Goal: Book appointment/travel/reservation

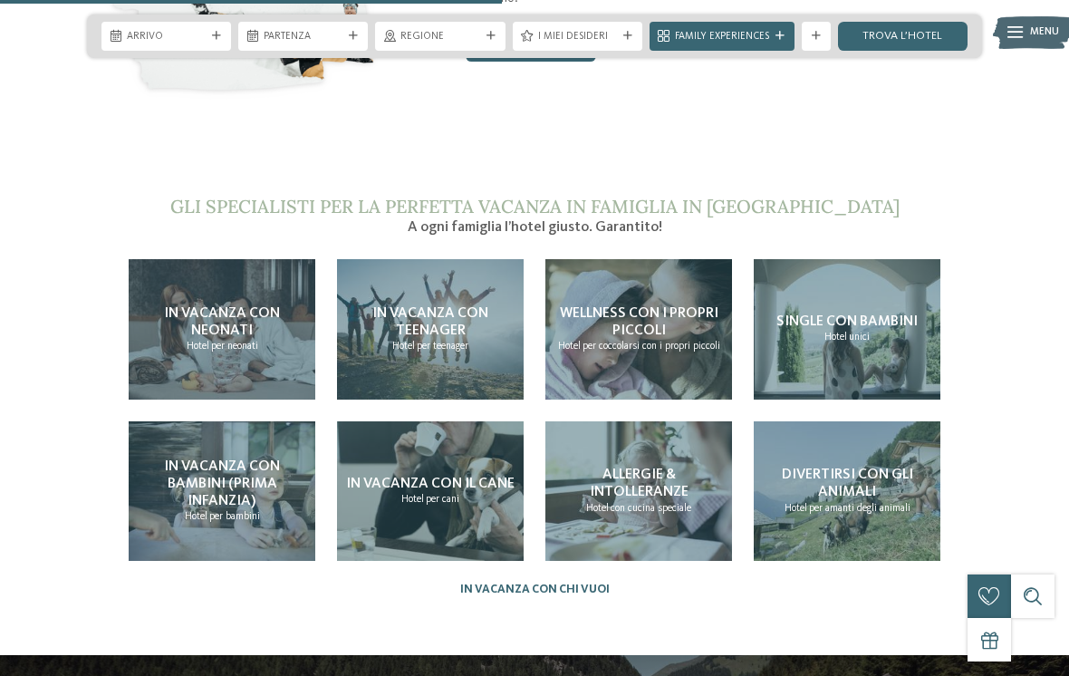
scroll to position [3028, 0]
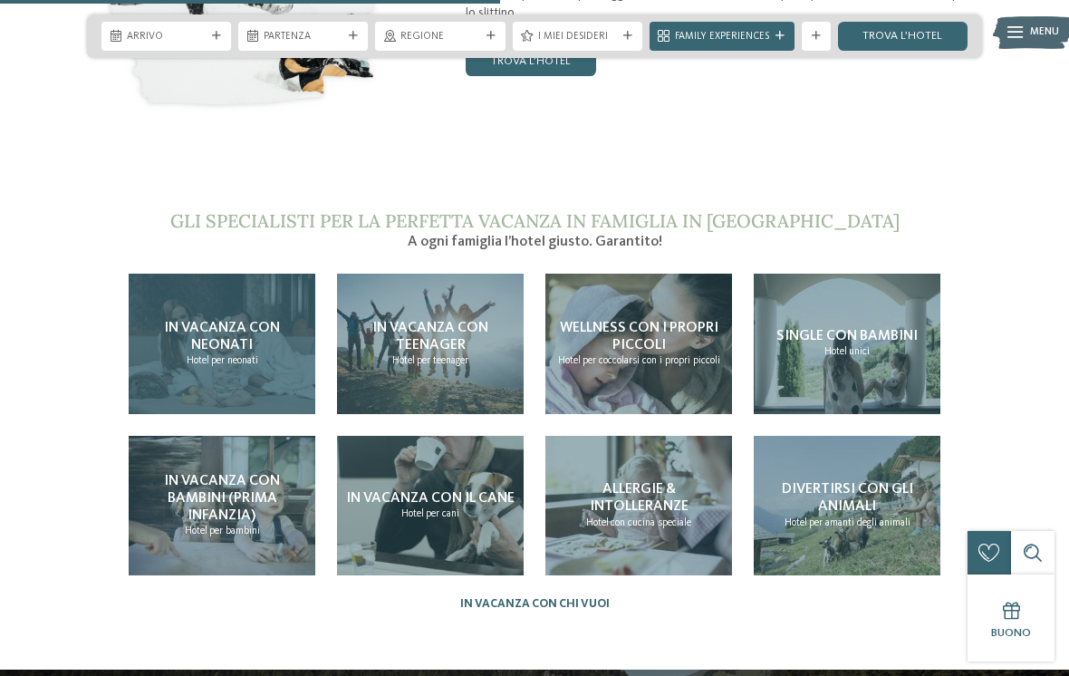
click at [251, 355] on span "per neonati" at bounding box center [234, 360] width 47 height 11
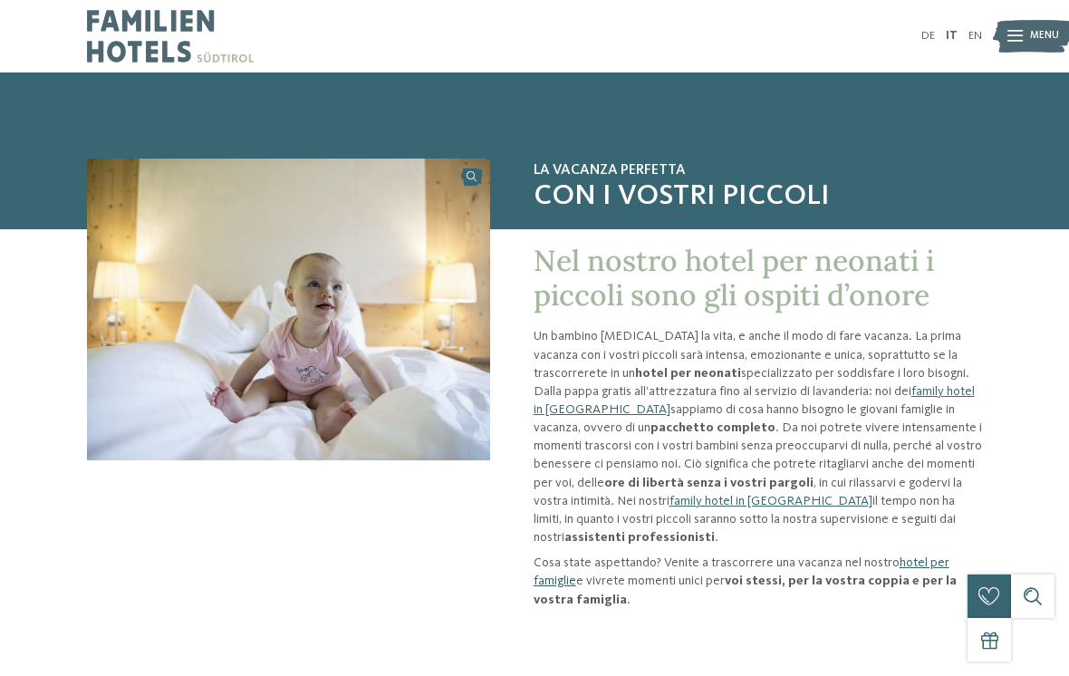
click at [926, 556] on link "hotel per famiglie" at bounding box center [742, 571] width 416 height 31
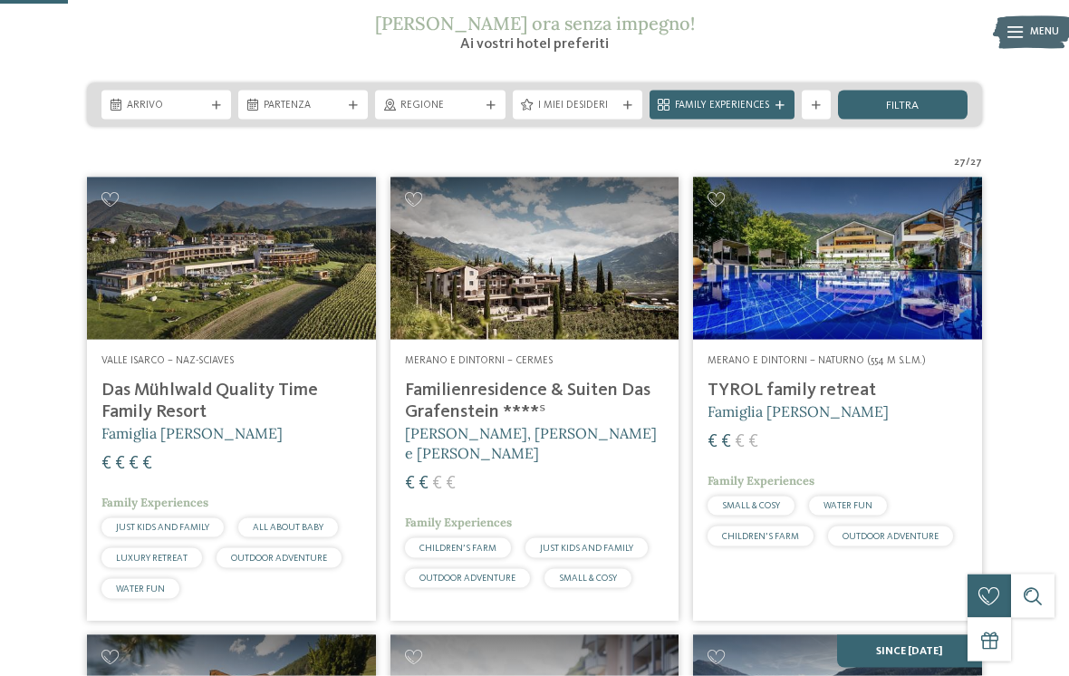
scroll to position [291, 0]
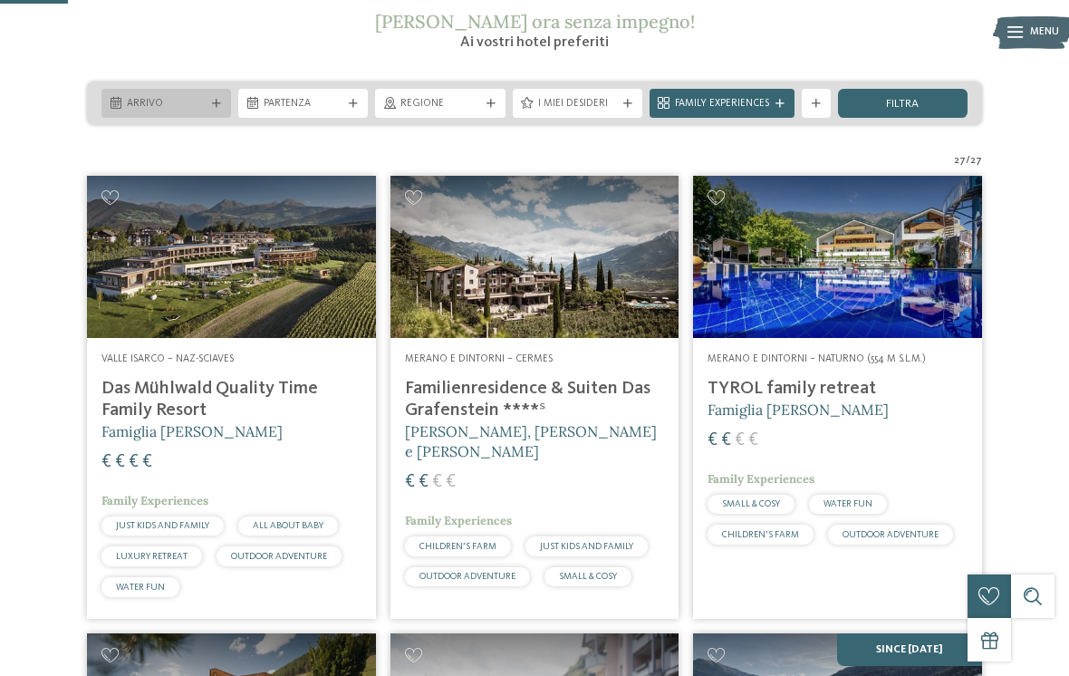
click at [194, 92] on div "Arrivo" at bounding box center [166, 103] width 130 height 29
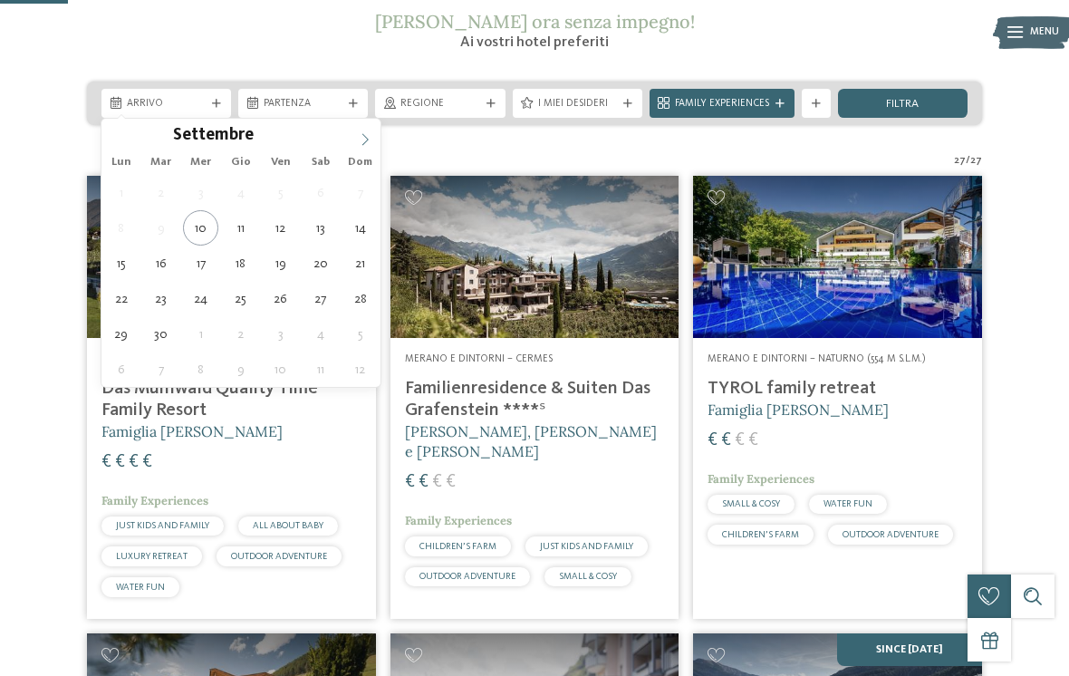
click at [365, 144] on icon at bounding box center [365, 139] width 13 height 13
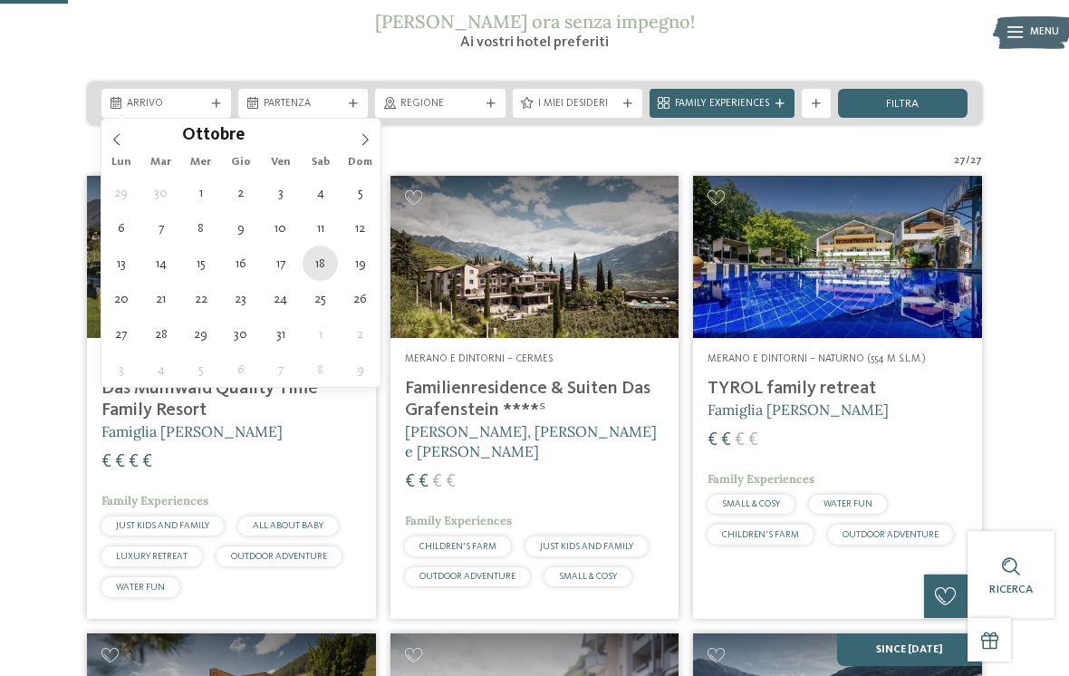
type div "18.10.2025"
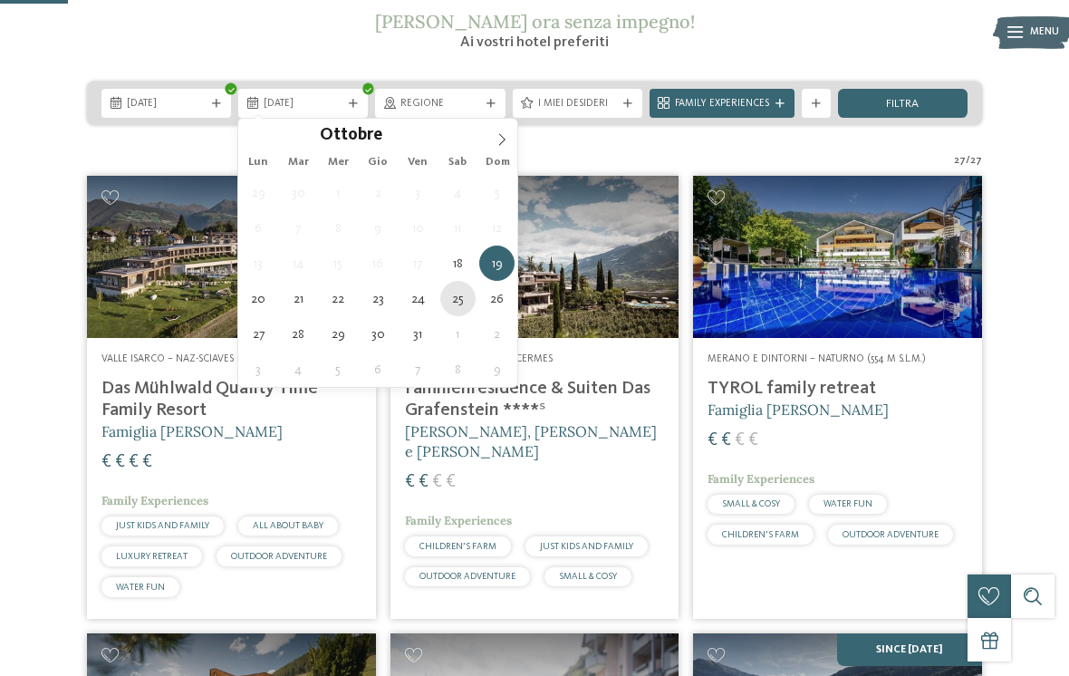
type div "25.10.2025"
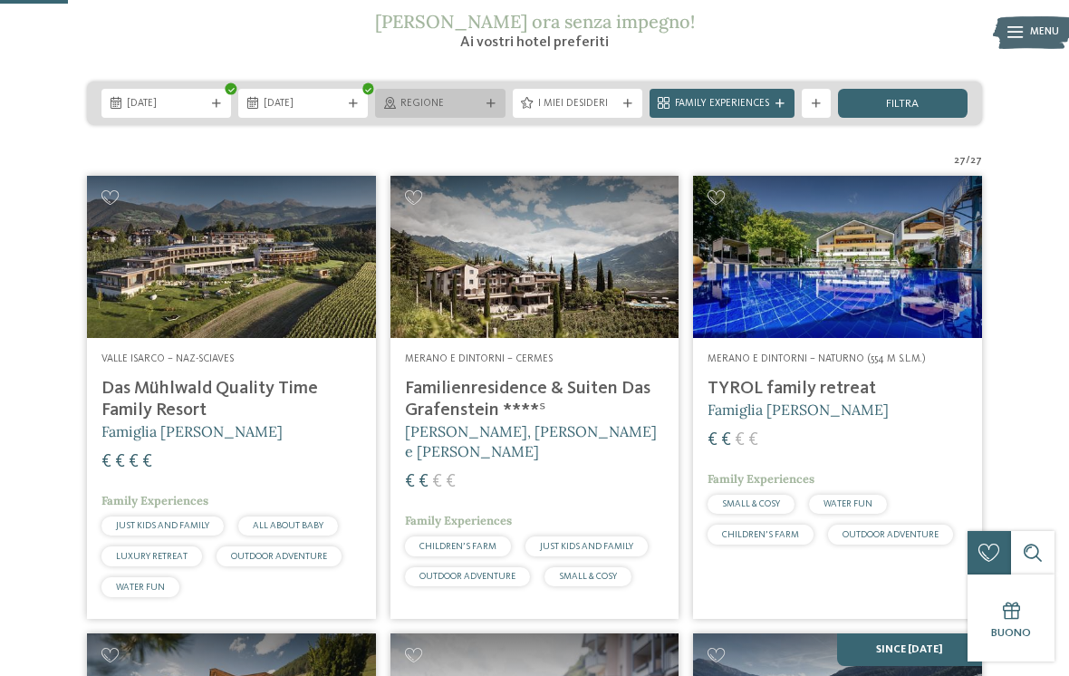
click at [473, 99] on span "Regione" at bounding box center [440, 104] width 79 height 14
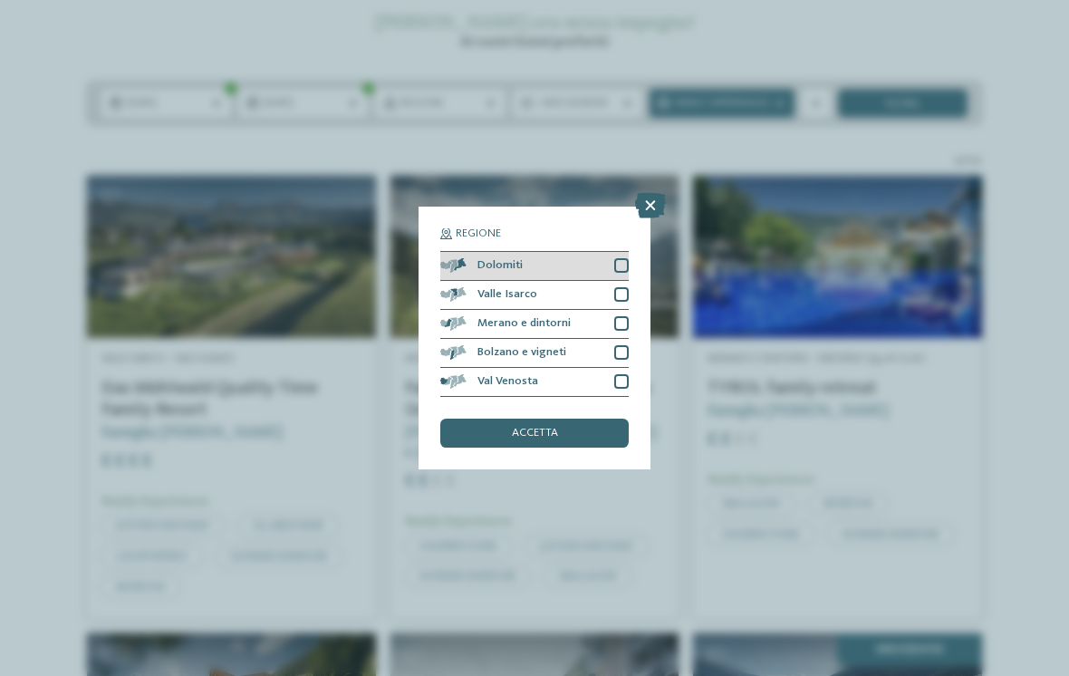
click at [627, 258] on div at bounding box center [621, 265] width 14 height 14
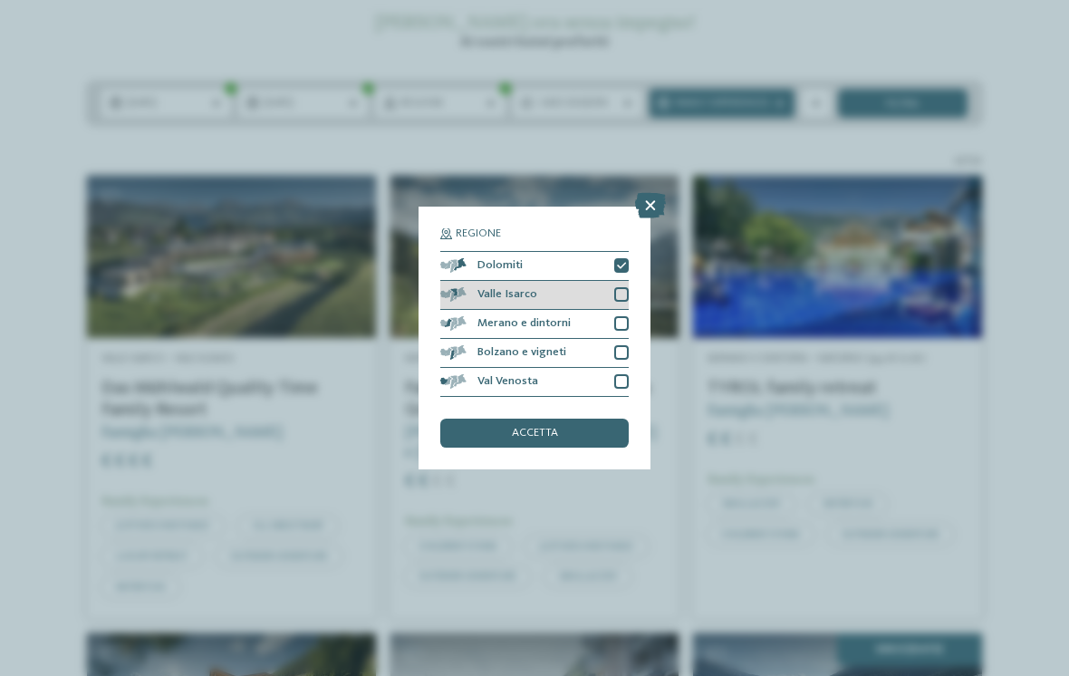
click at [628, 287] on div at bounding box center [621, 294] width 14 height 14
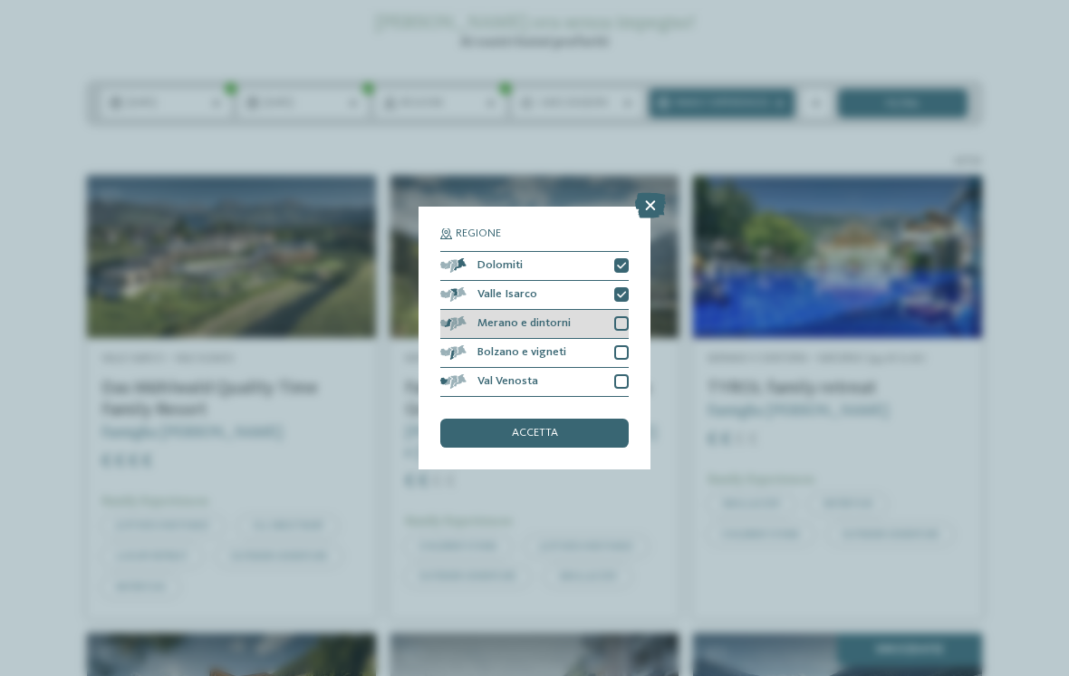
click at [624, 316] on div at bounding box center [621, 323] width 14 height 14
click at [623, 345] on div at bounding box center [621, 352] width 14 height 14
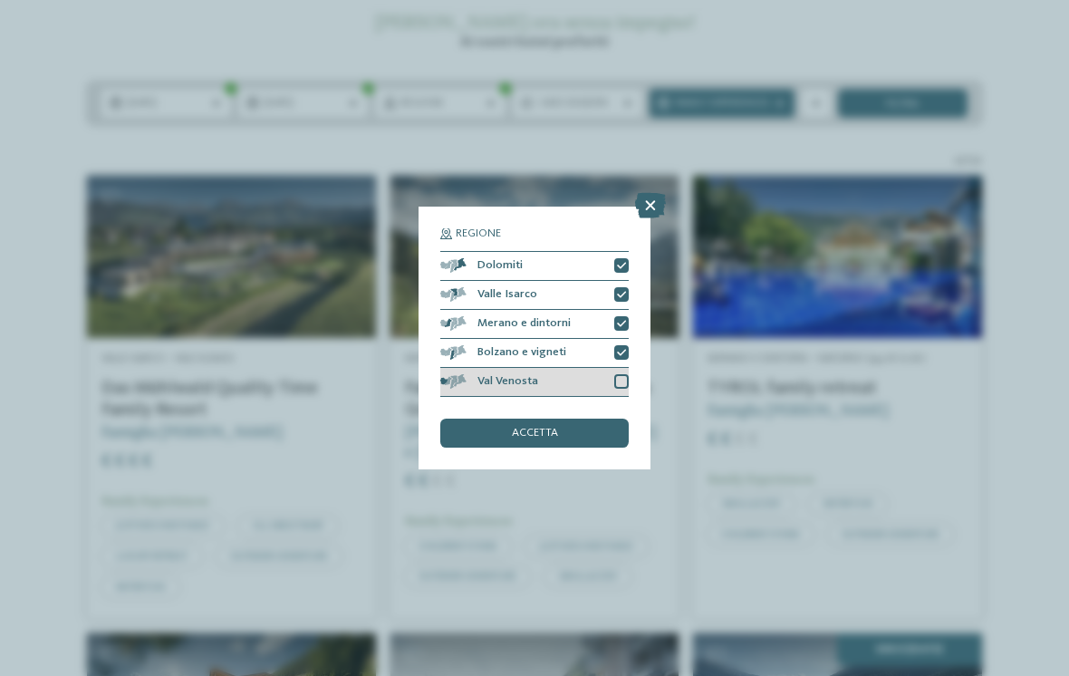
click at [618, 374] on div at bounding box center [621, 381] width 14 height 14
click at [545, 368] on div "Val Venosta" at bounding box center [534, 382] width 188 height 29
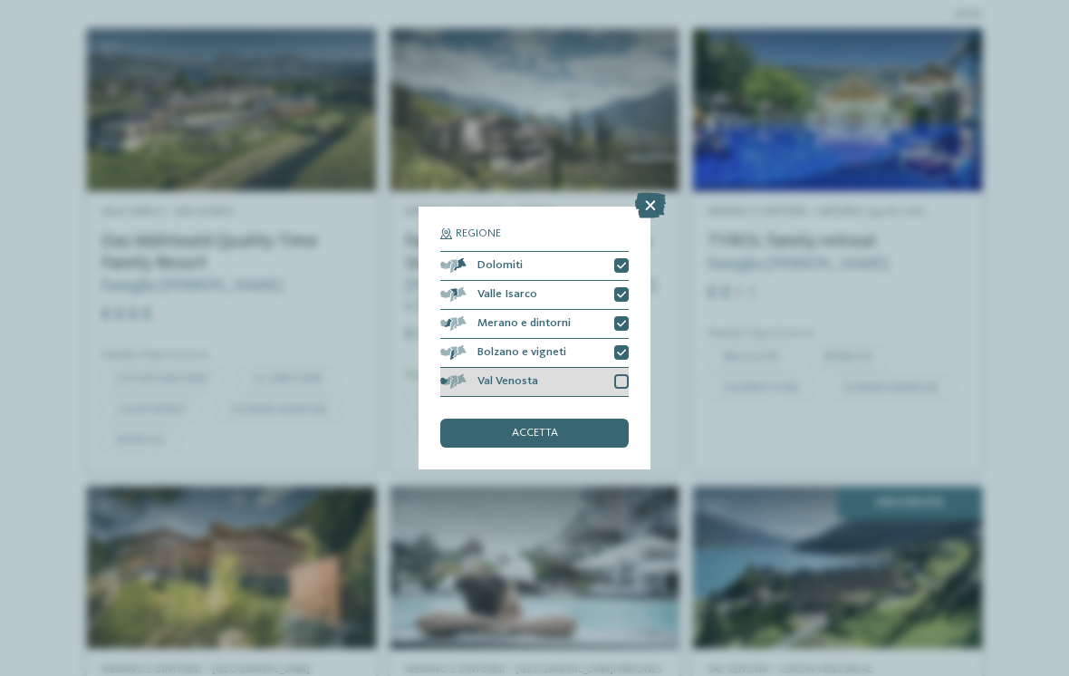
scroll to position [439, 0]
click at [616, 374] on div at bounding box center [621, 381] width 14 height 14
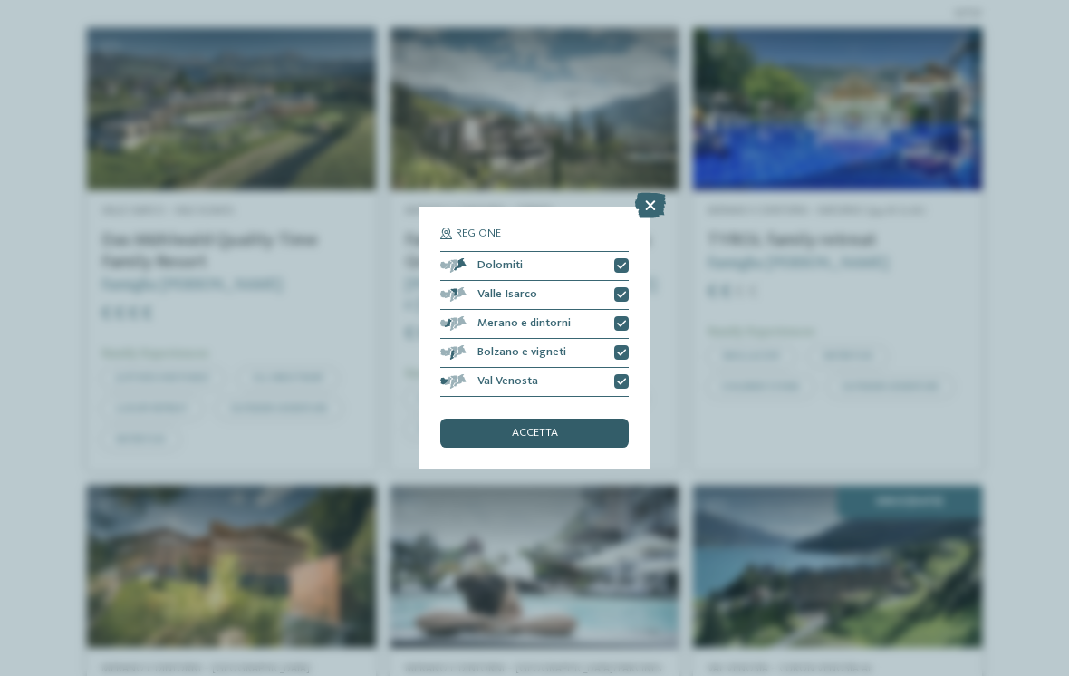
click at [557, 428] on span "accetta" at bounding box center [535, 434] width 46 height 12
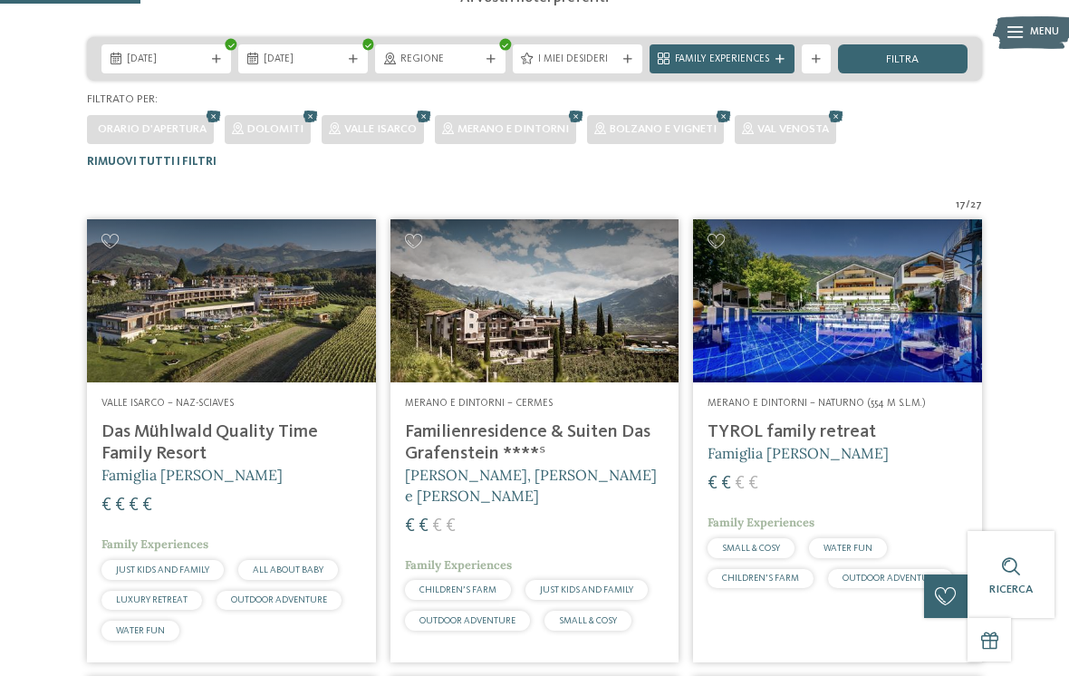
scroll to position [331, 0]
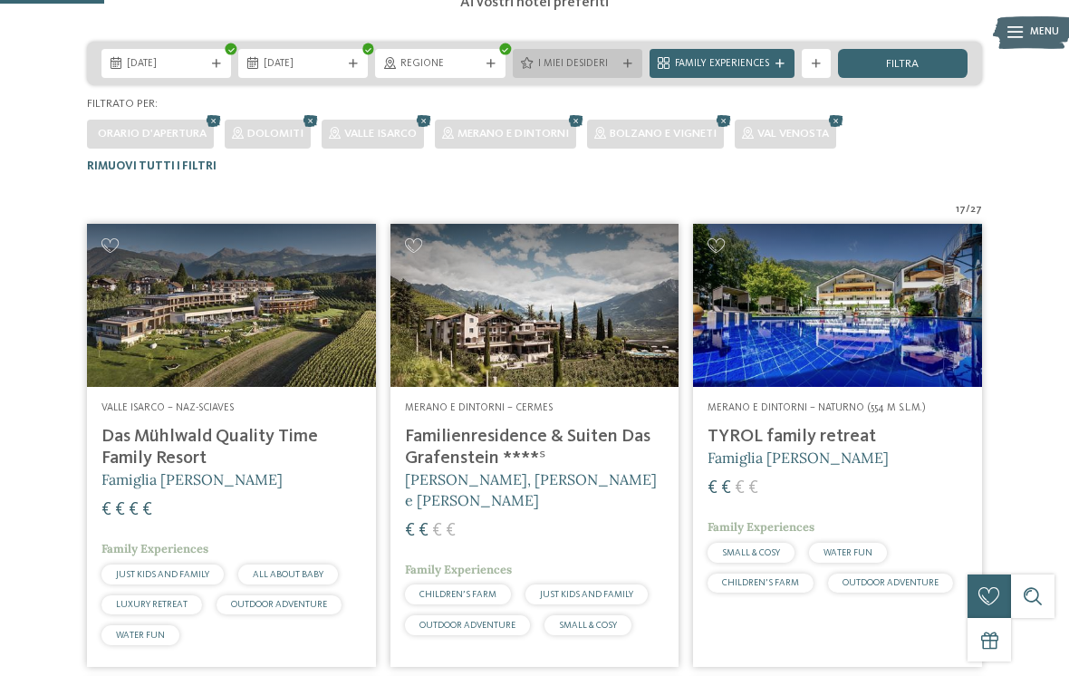
click at [619, 61] on div "I miei desideri" at bounding box center [578, 63] width 86 height 15
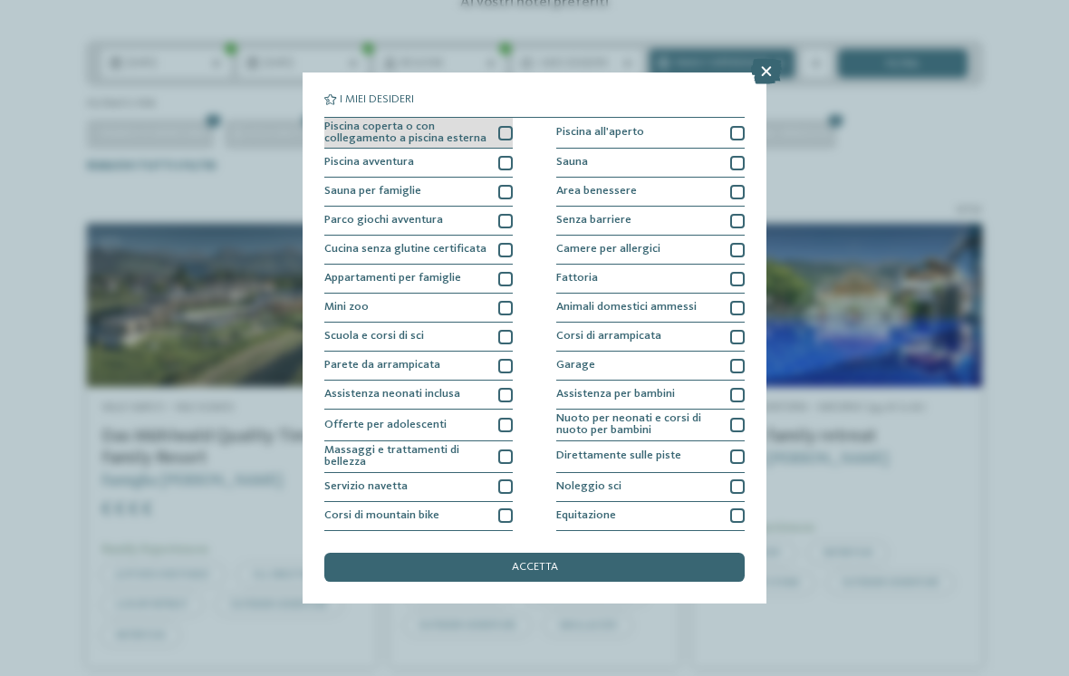
click at [511, 132] on div at bounding box center [505, 133] width 14 height 14
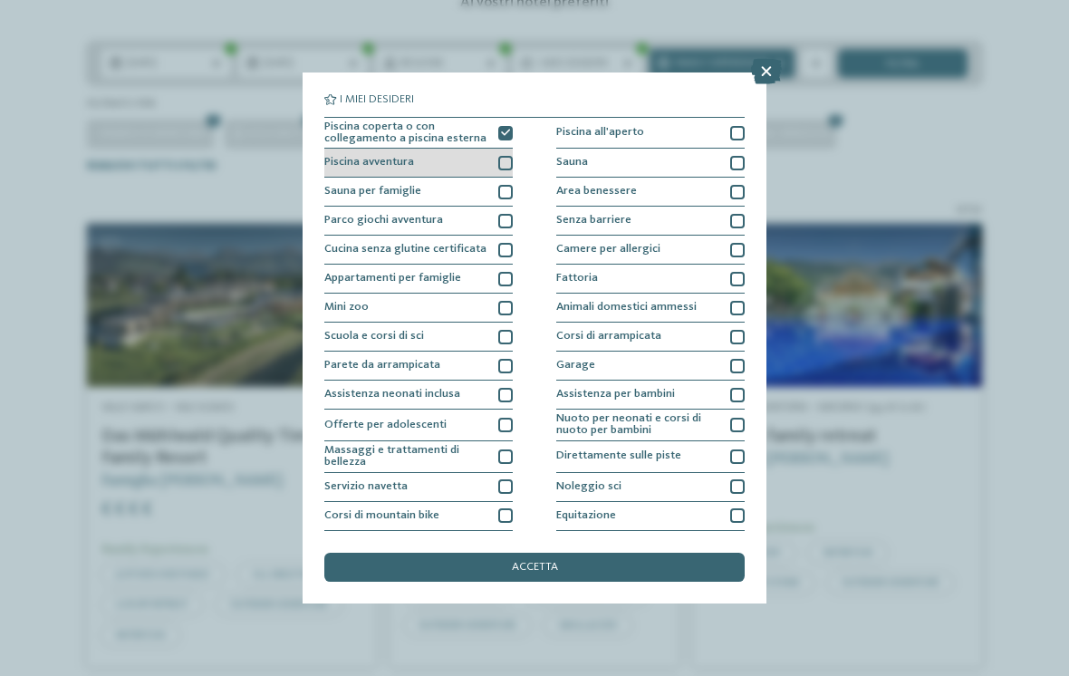
click at [508, 164] on div at bounding box center [505, 163] width 14 height 14
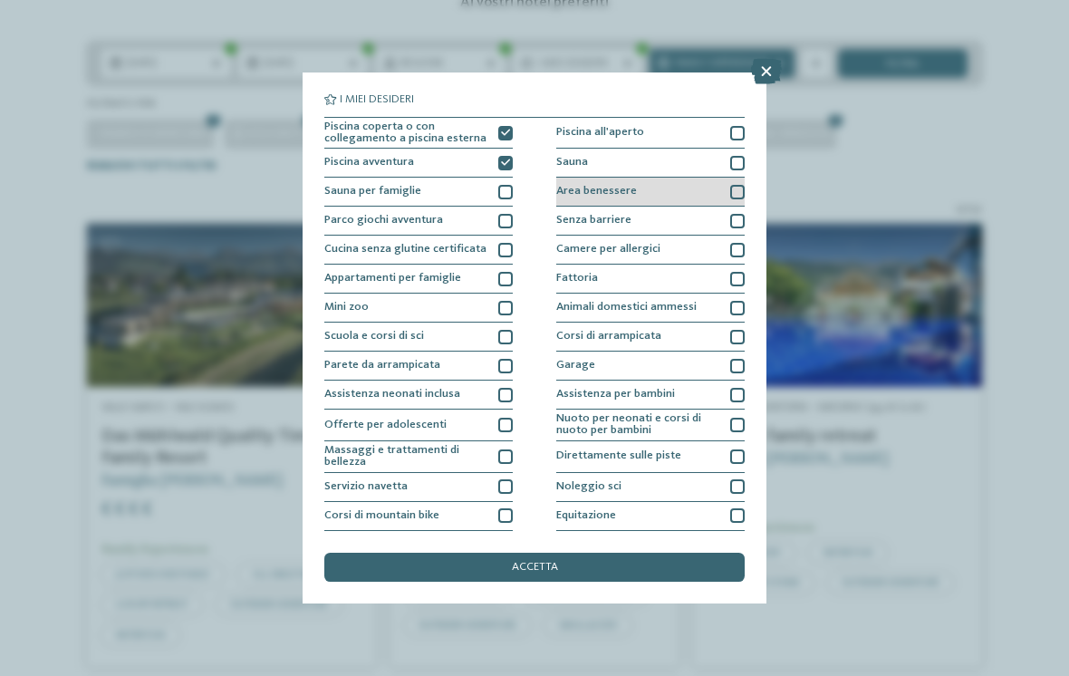
click at [738, 188] on div at bounding box center [737, 192] width 14 height 14
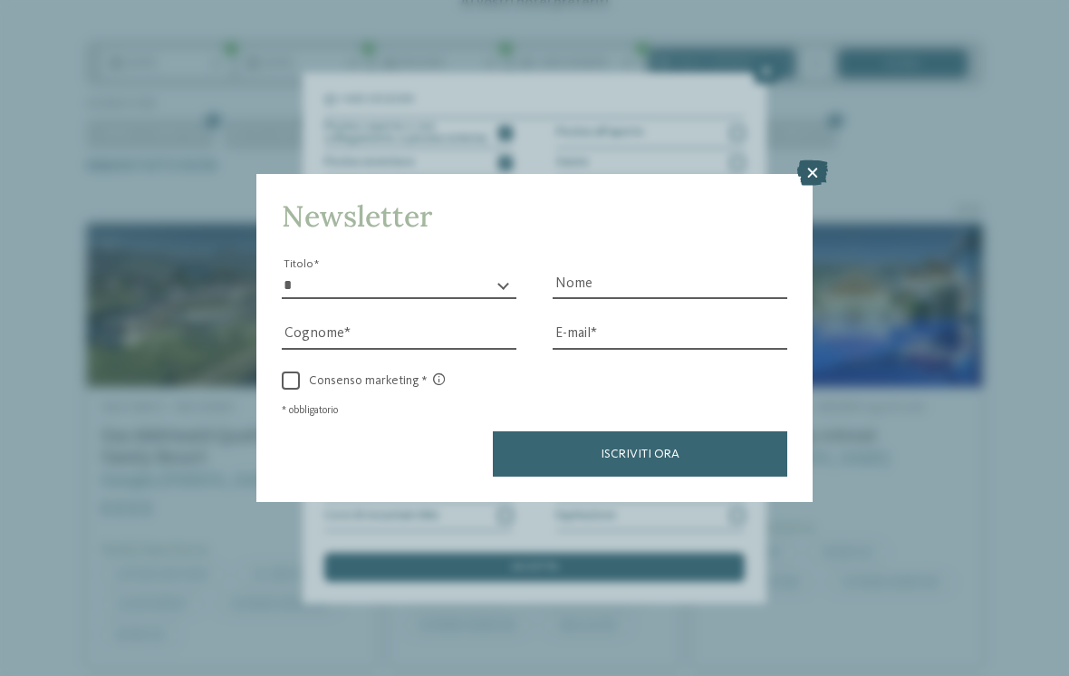
click at [816, 160] on icon at bounding box center [812, 172] width 31 height 25
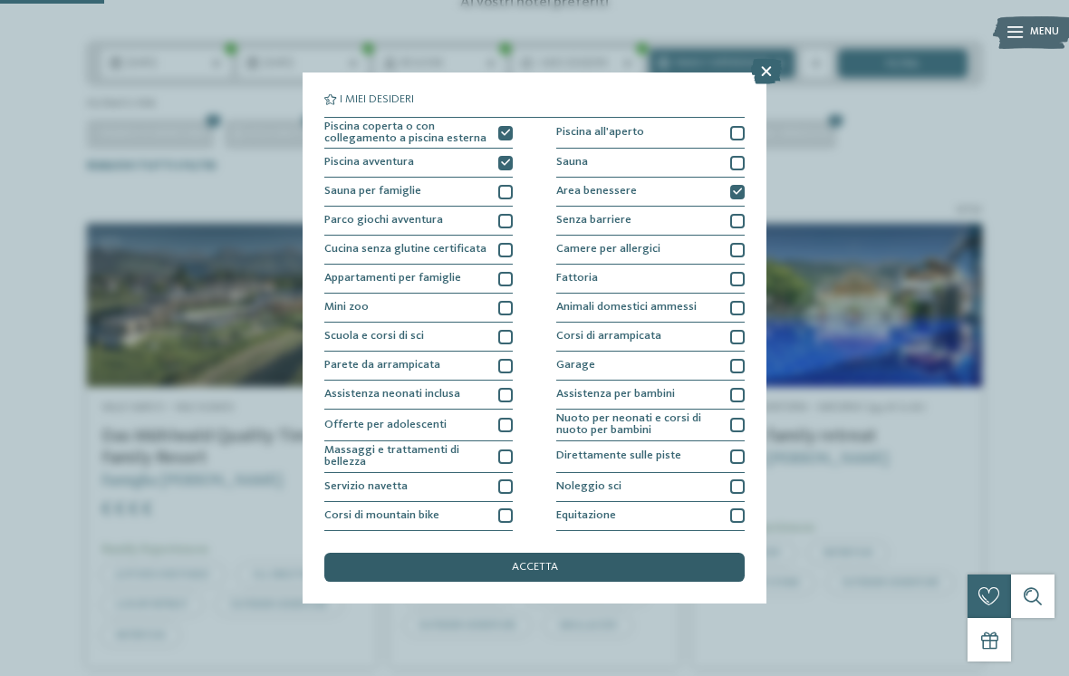
click at [643, 553] on div "accetta" at bounding box center [534, 567] width 420 height 29
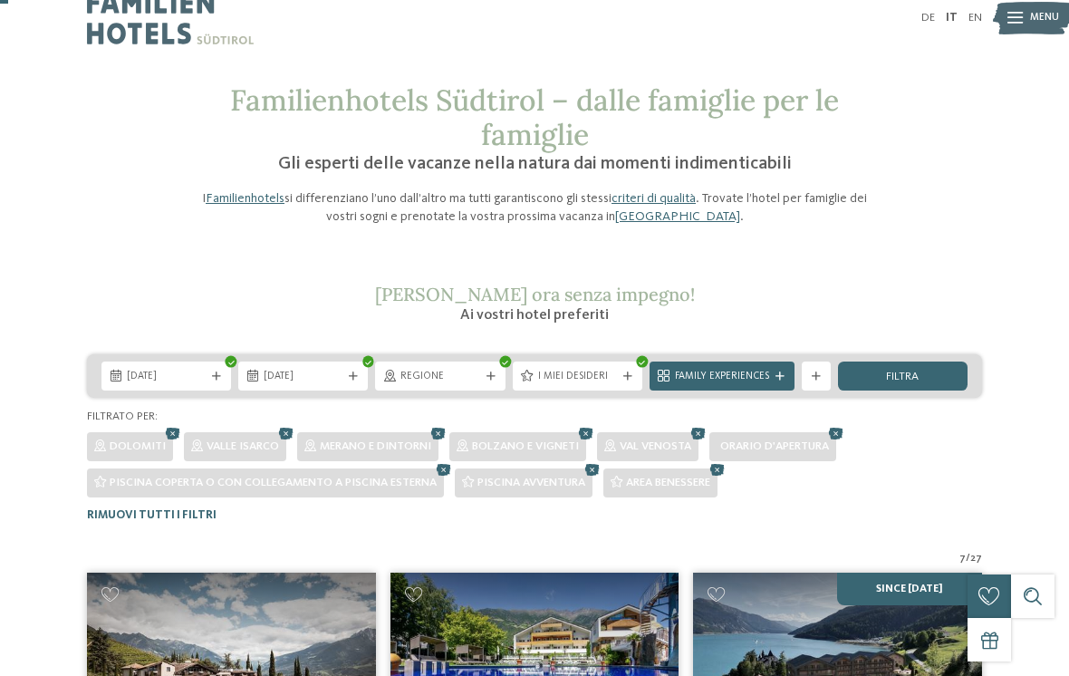
scroll to position [19, 0]
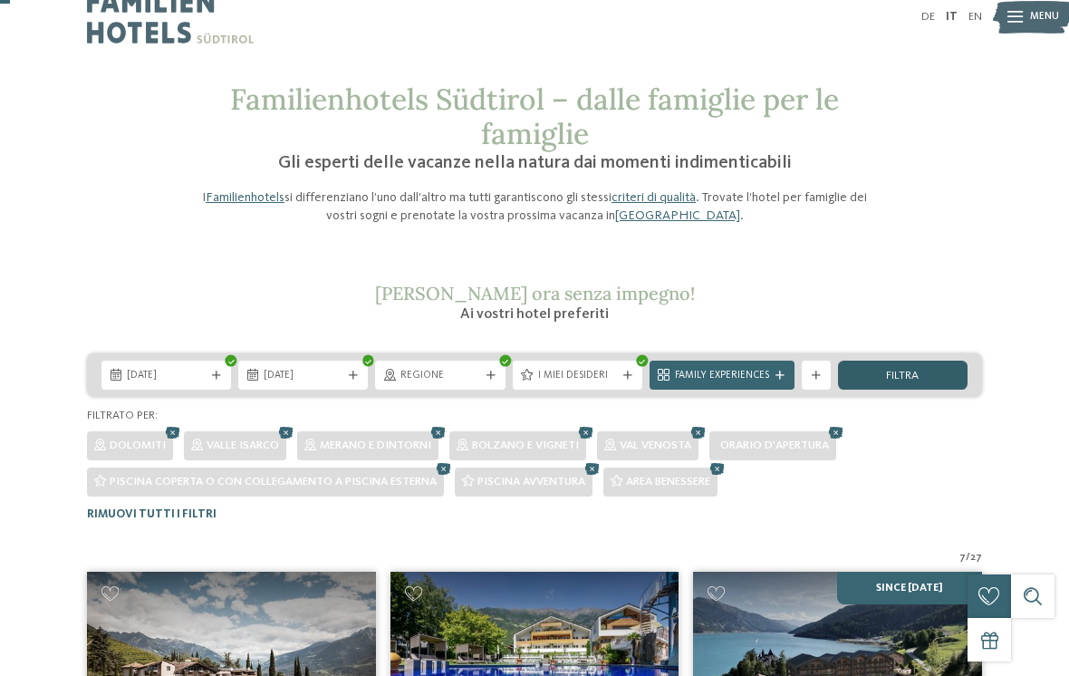
click at [906, 378] on span "filtra" at bounding box center [902, 377] width 33 height 12
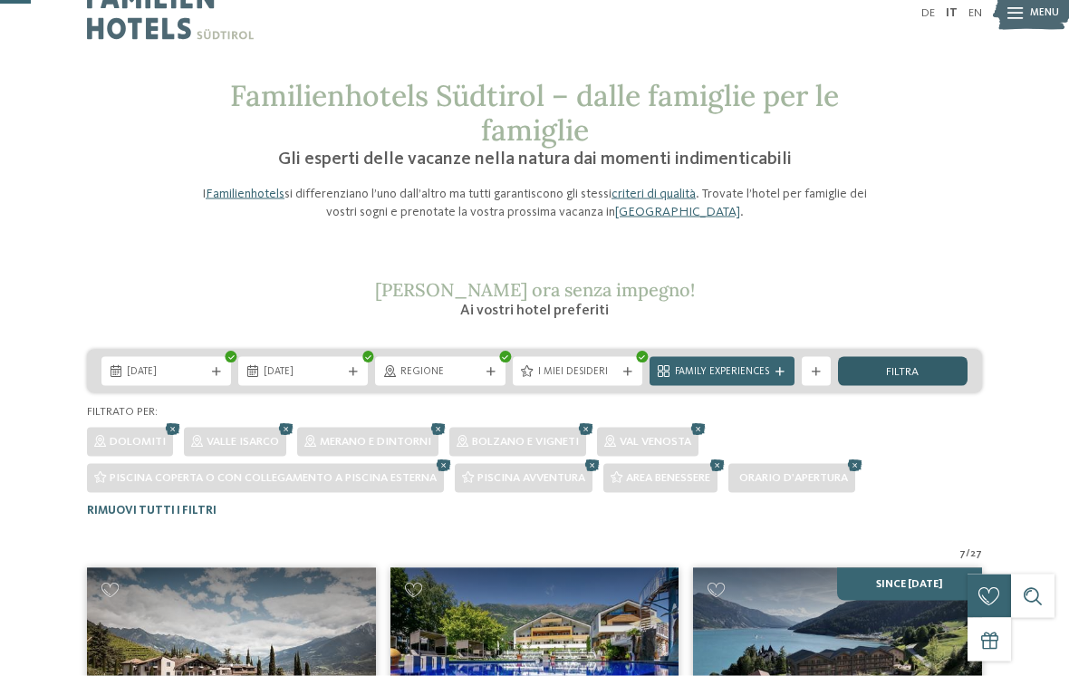
scroll to position [0, 0]
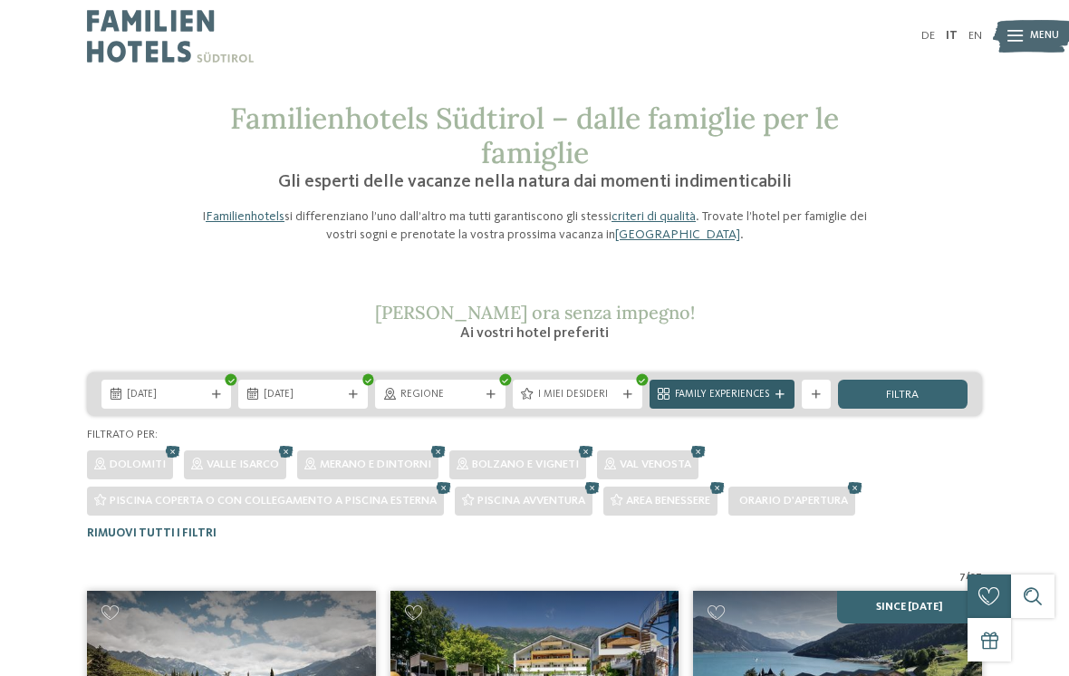
click at [760, 392] on span "Family Experiences" at bounding box center [722, 395] width 94 height 14
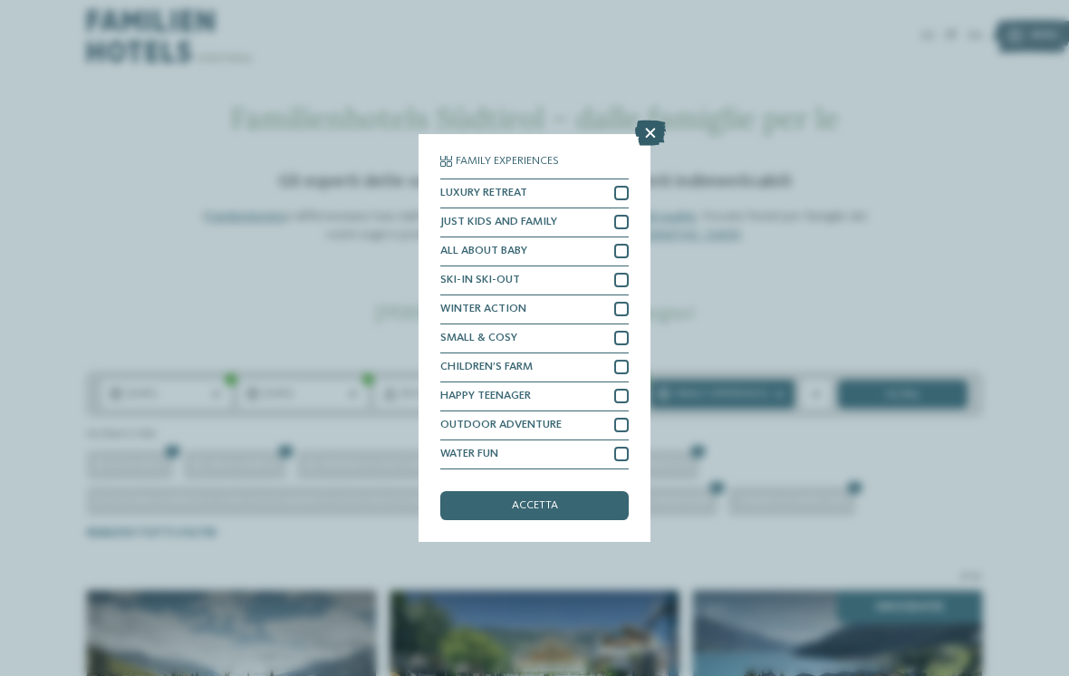
click at [650, 121] on icon at bounding box center [650, 133] width 31 height 25
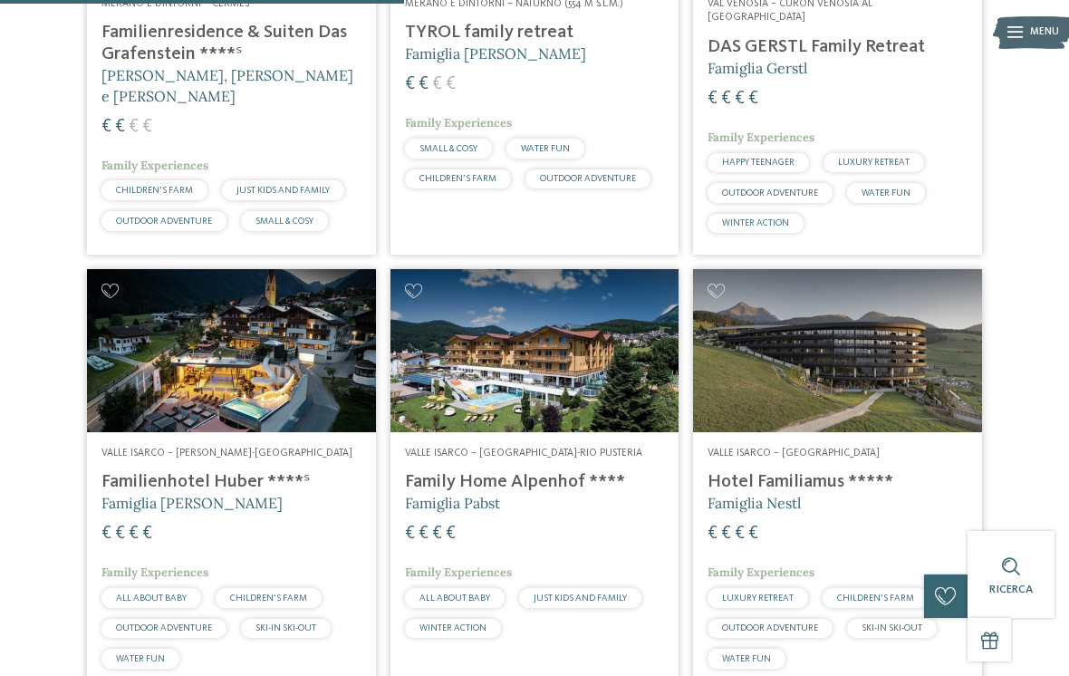
scroll to position [772, 0]
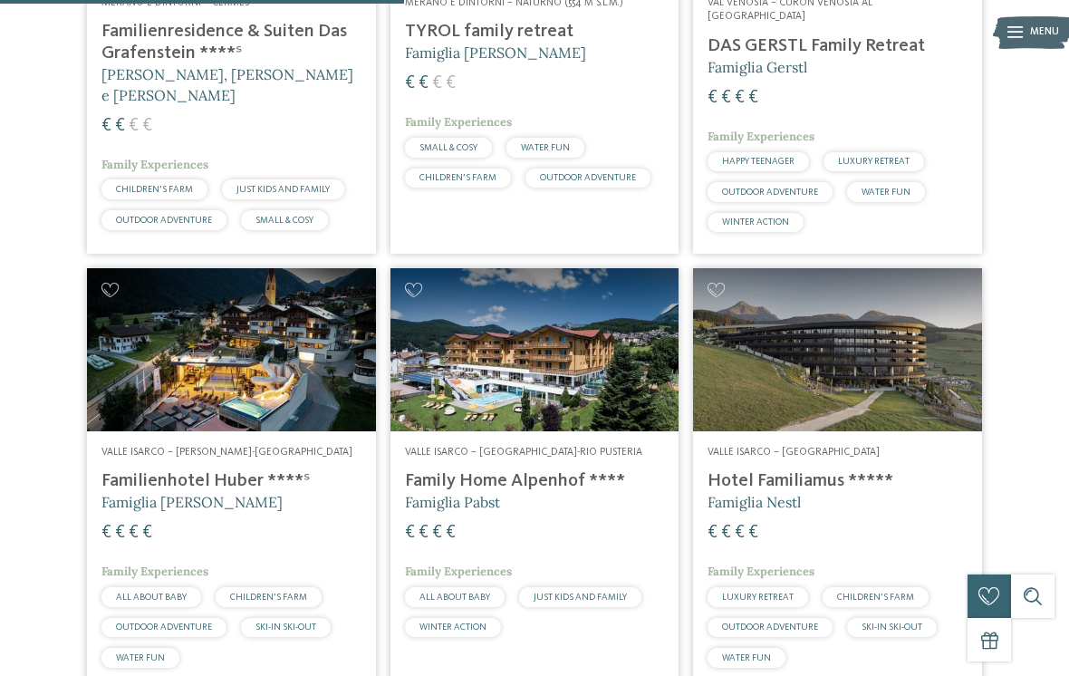
click at [229, 470] on h4 "Familienhotel Huber ****ˢ" at bounding box center [231, 481] width 260 height 22
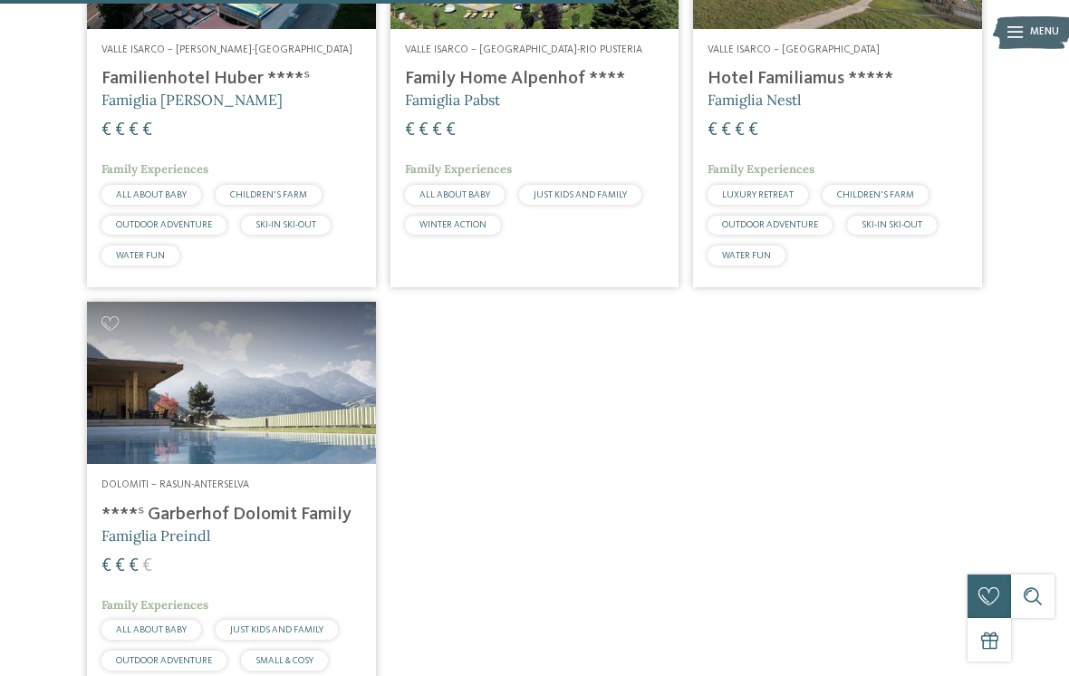
scroll to position [1176, 0]
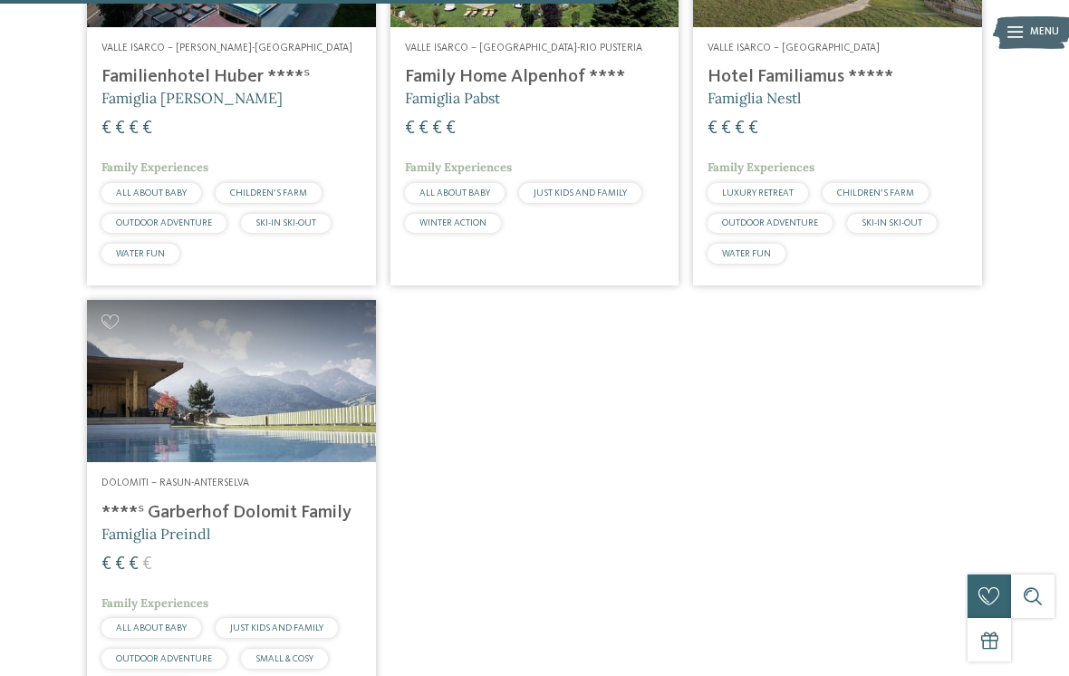
click at [313, 502] on h4 "****ˢ Garberhof Dolomit Family" at bounding box center [231, 513] width 260 height 22
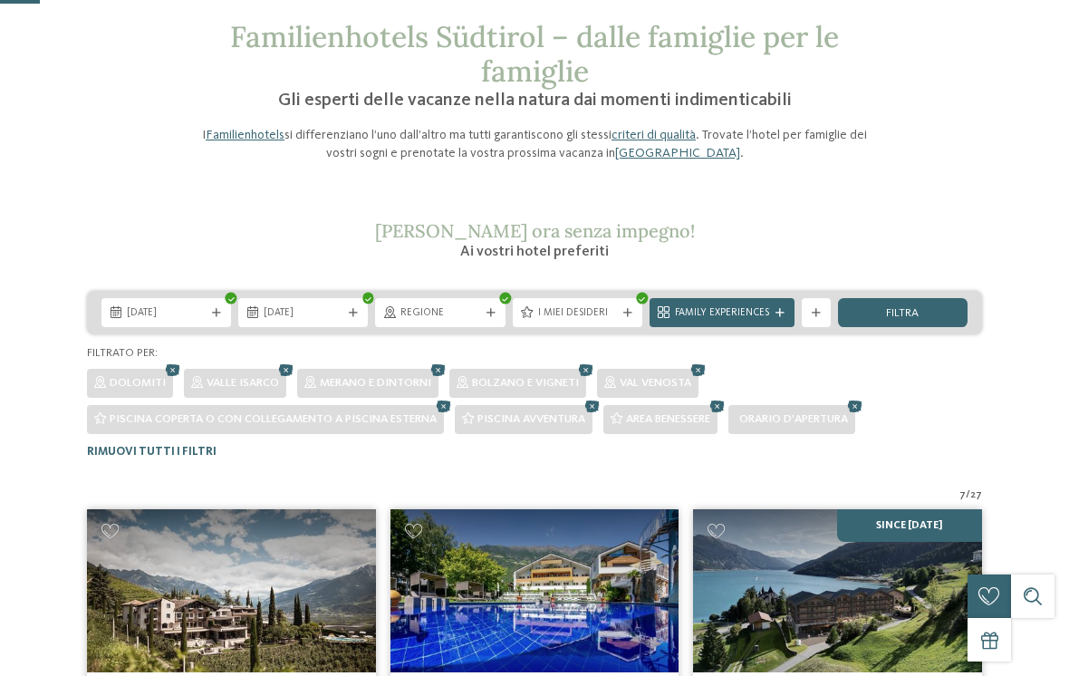
scroll to position [76, 0]
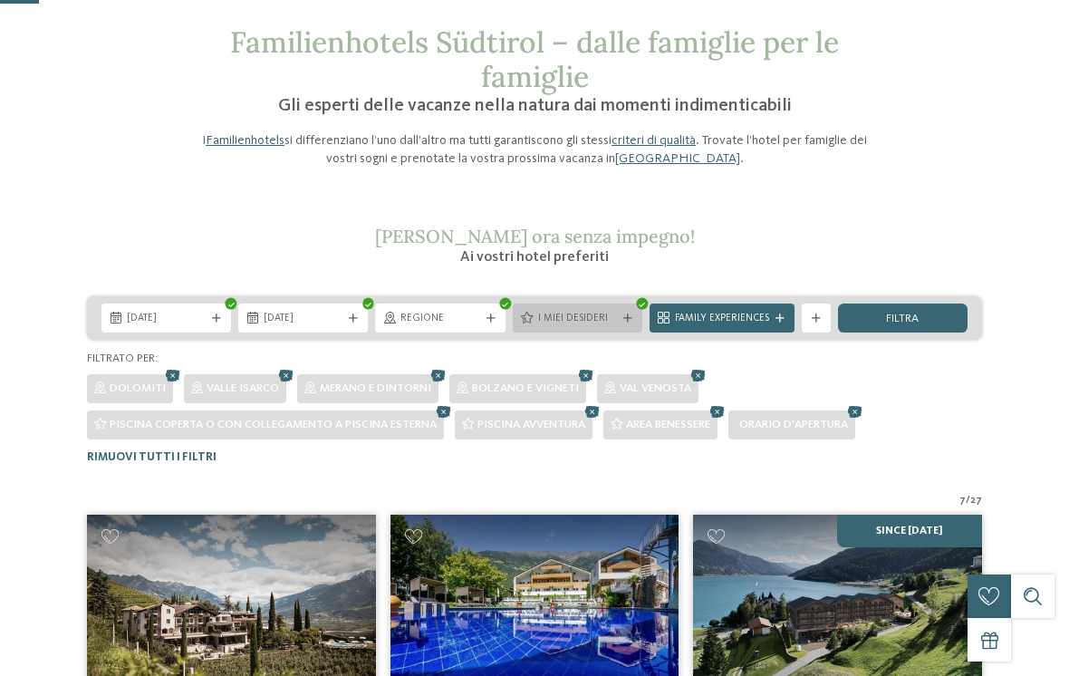
click at [629, 318] on icon at bounding box center [627, 318] width 9 height 9
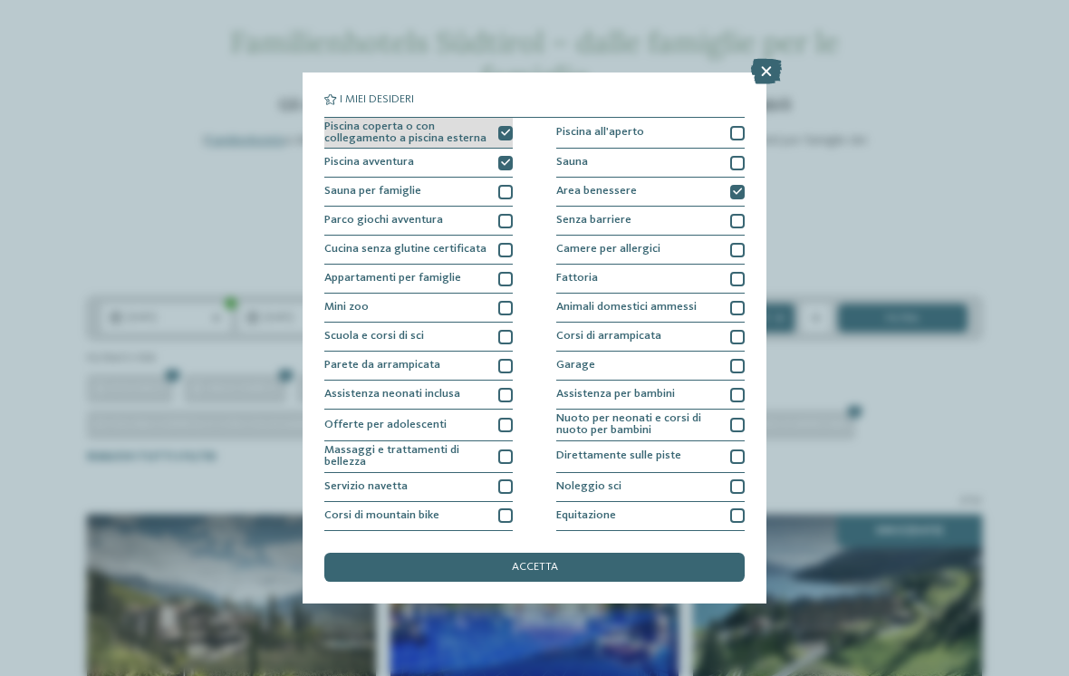
click at [508, 129] on icon at bounding box center [505, 133] width 9 height 9
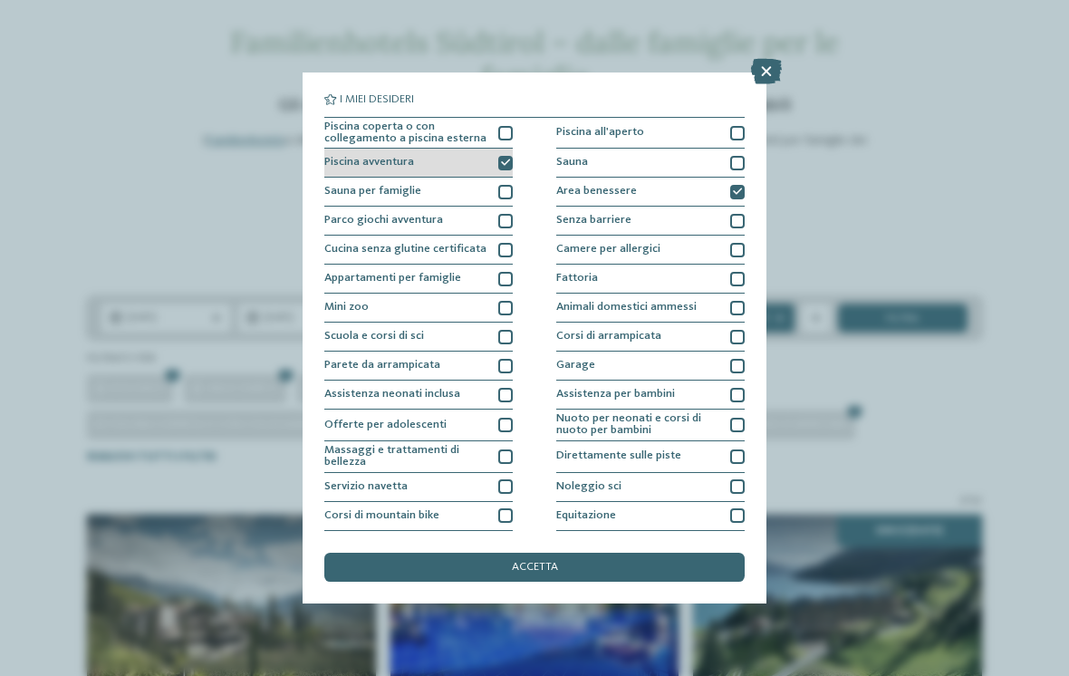
click at [508, 156] on div at bounding box center [505, 163] width 14 height 14
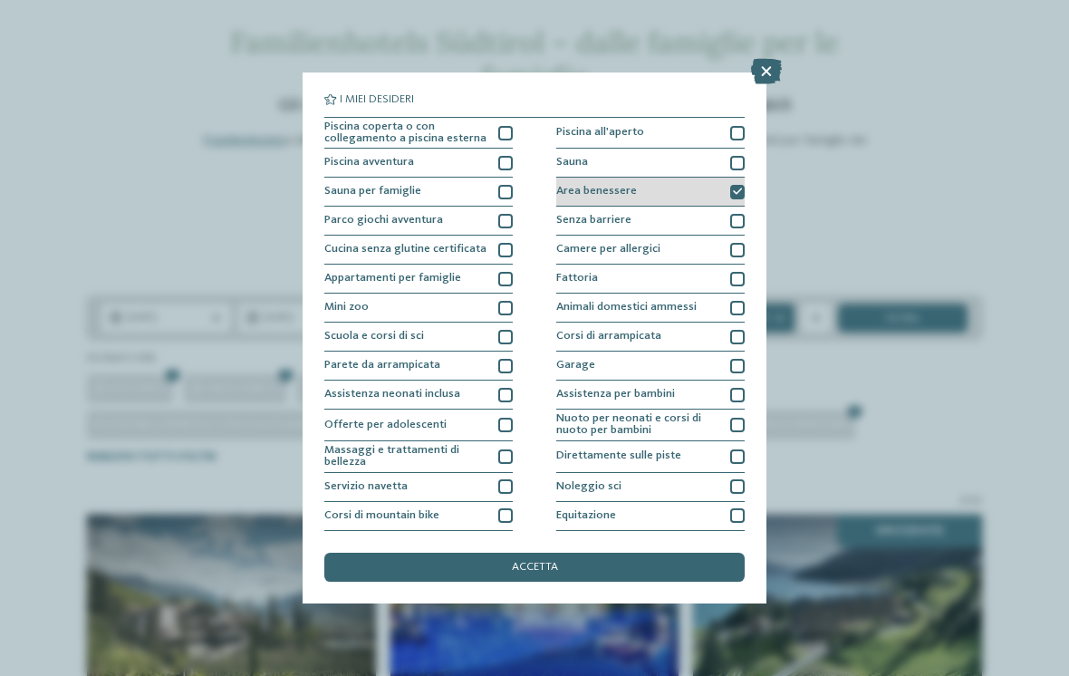
click at [740, 192] on icon at bounding box center [737, 192] width 9 height 9
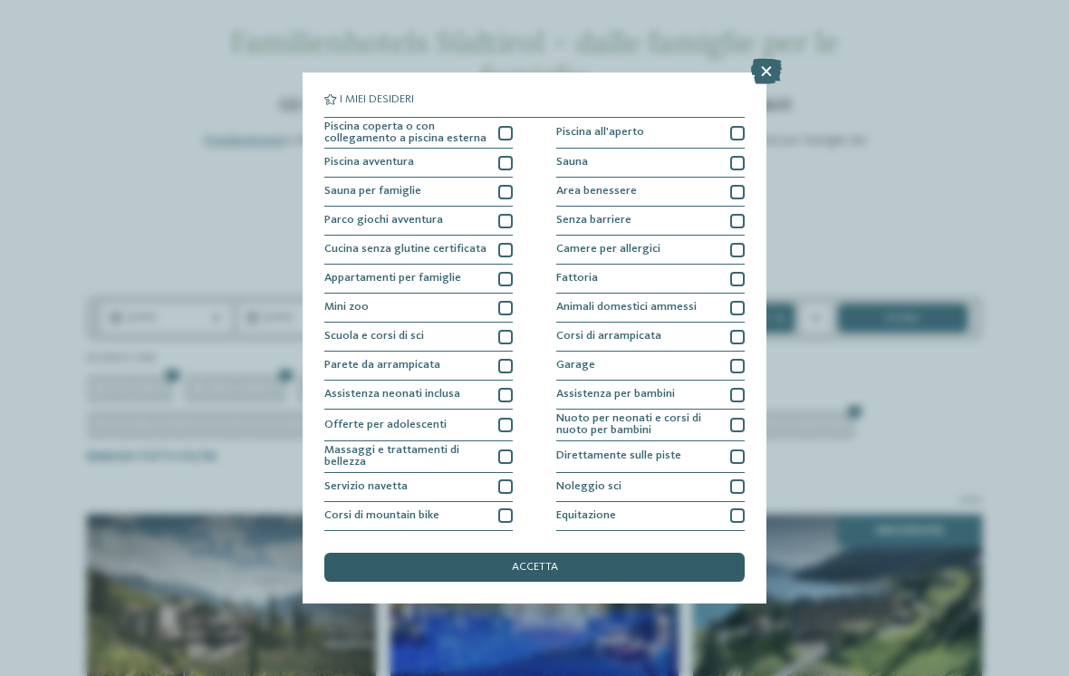
click at [602, 553] on div "accetta" at bounding box center [534, 567] width 420 height 29
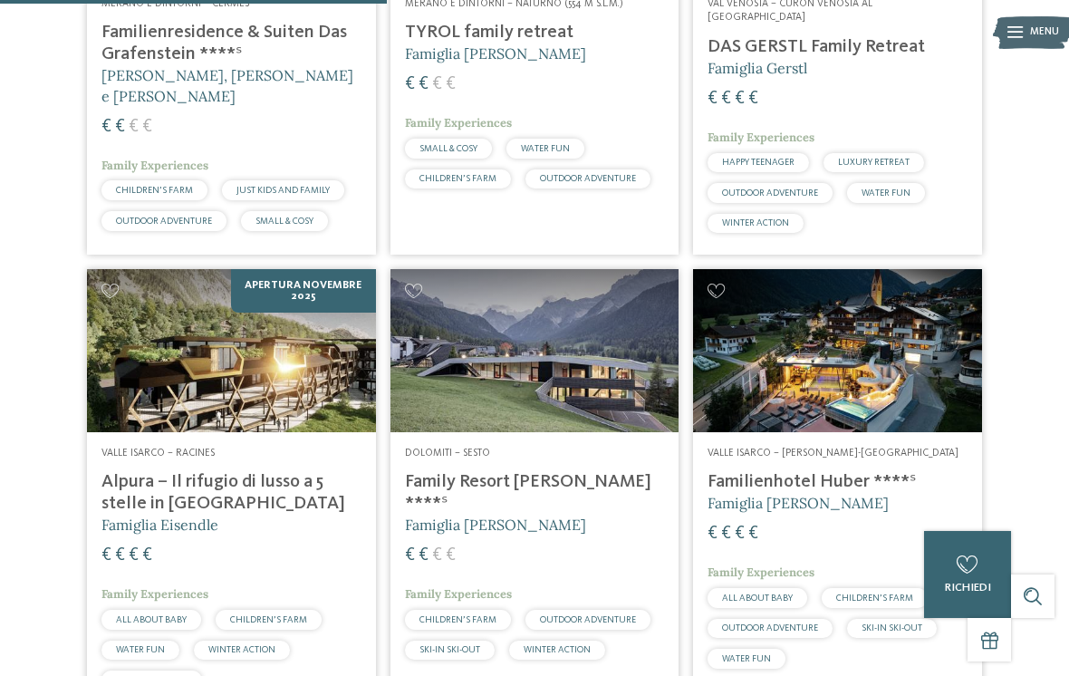
scroll to position [736, 0]
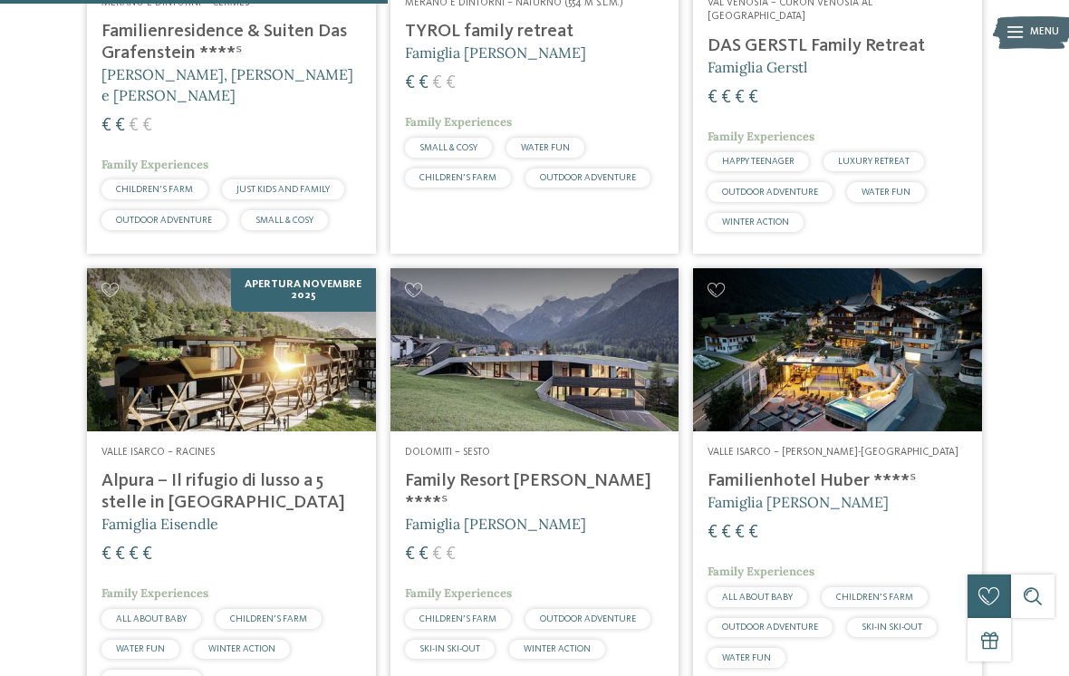
click at [546, 470] on h4 "Family Resort Rainer ****ˢ" at bounding box center [535, 491] width 260 height 43
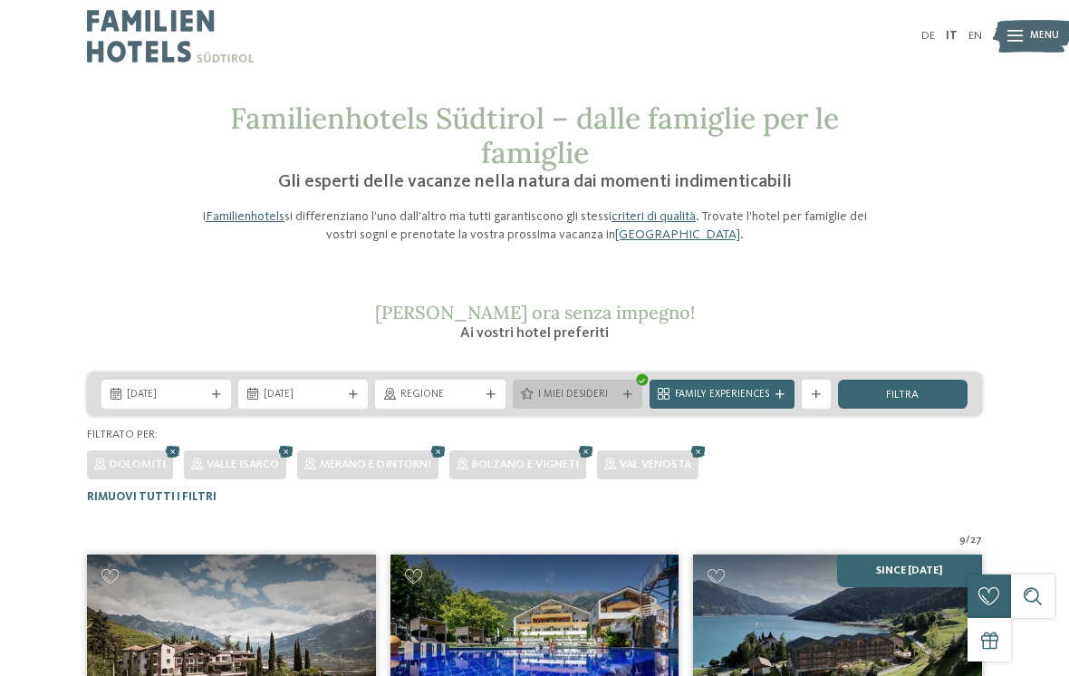
click at [629, 392] on icon at bounding box center [627, 395] width 9 height 9
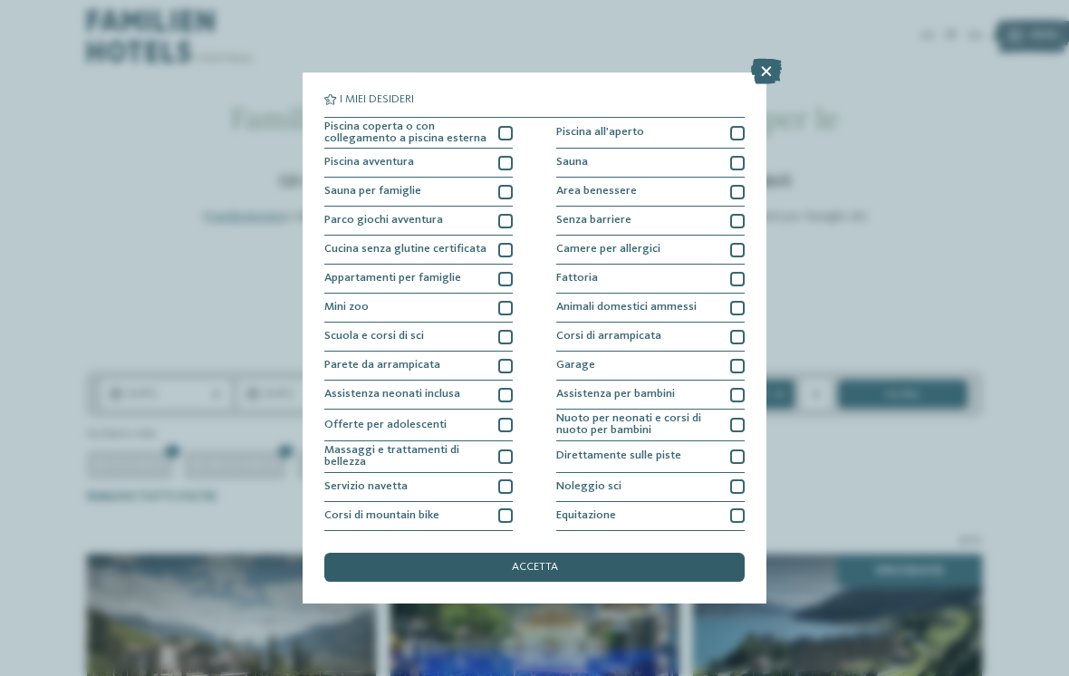
click at [609, 553] on div "accetta" at bounding box center [534, 567] width 420 height 29
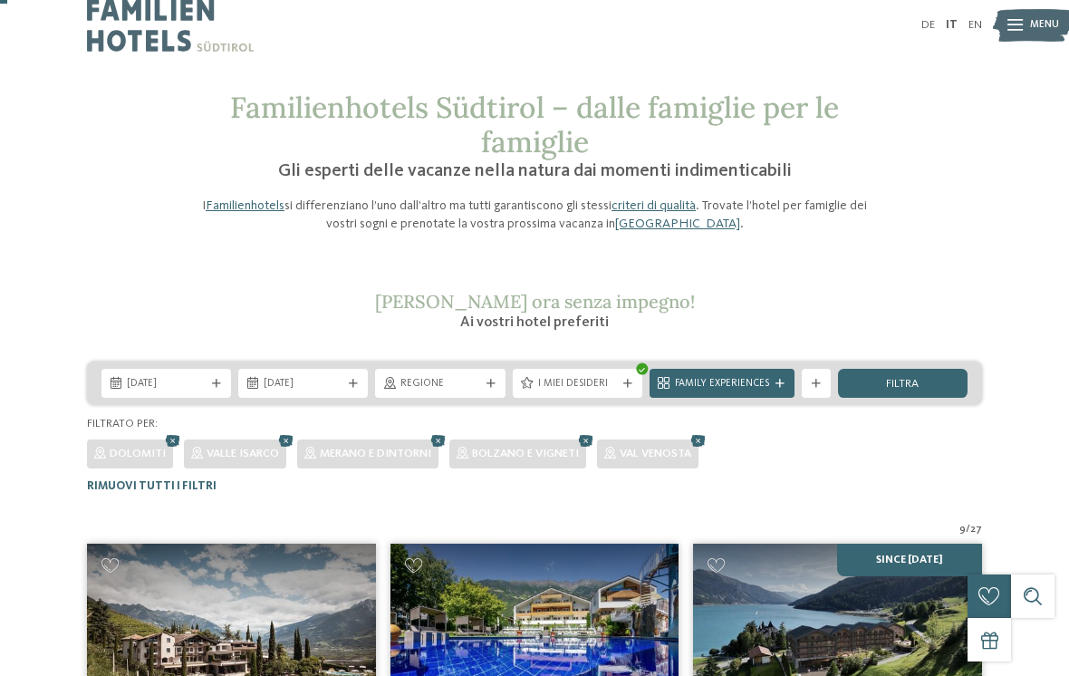
scroll to position [14, 0]
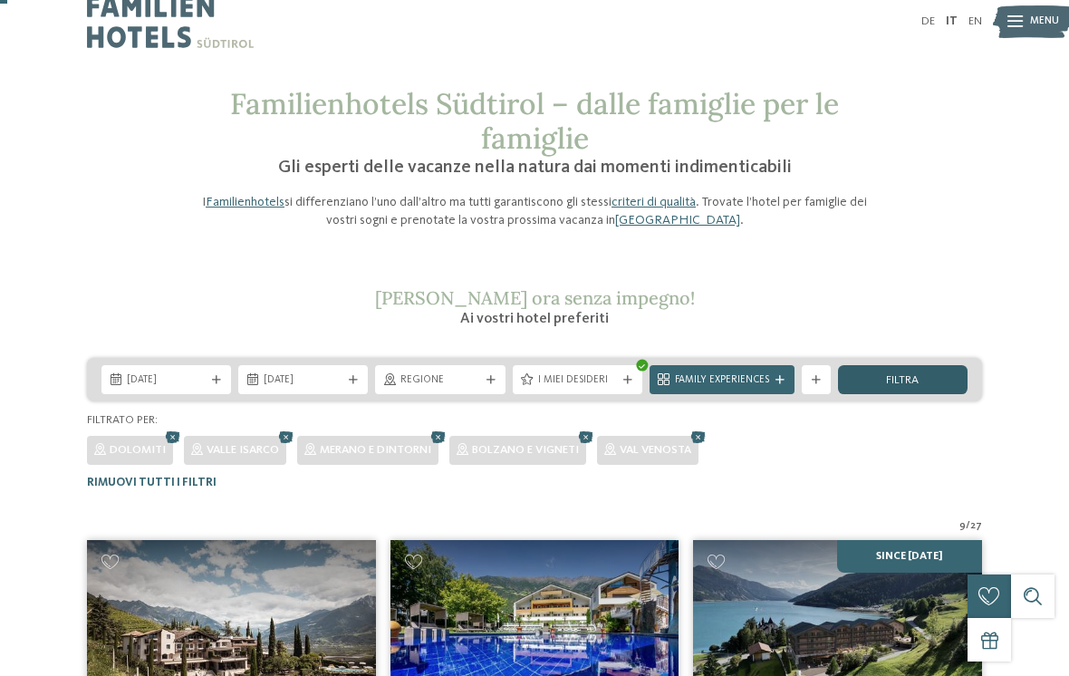
click at [918, 377] on span "filtra" at bounding box center [902, 381] width 33 height 12
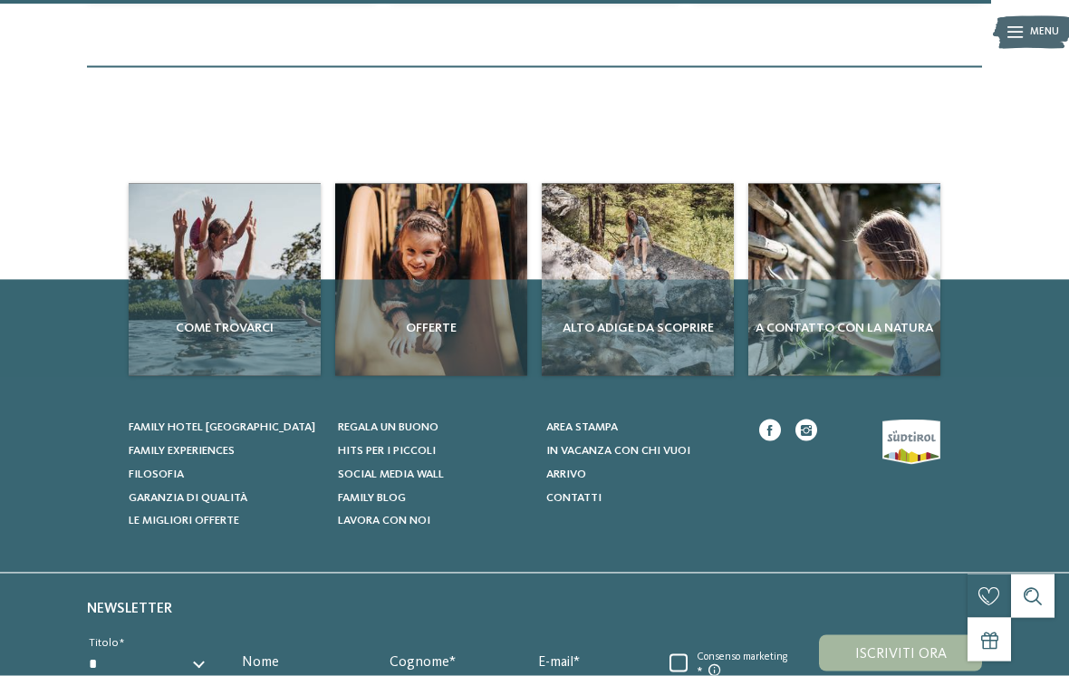
scroll to position [1882, 0]
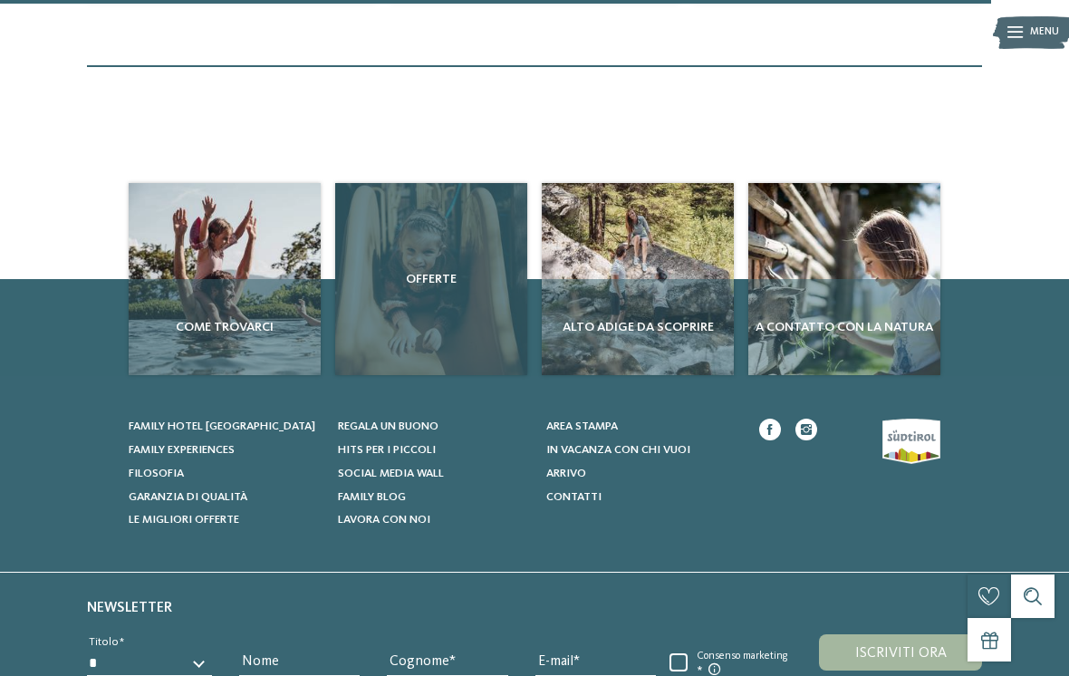
click at [451, 296] on div "Offerte" at bounding box center [431, 279] width 192 height 192
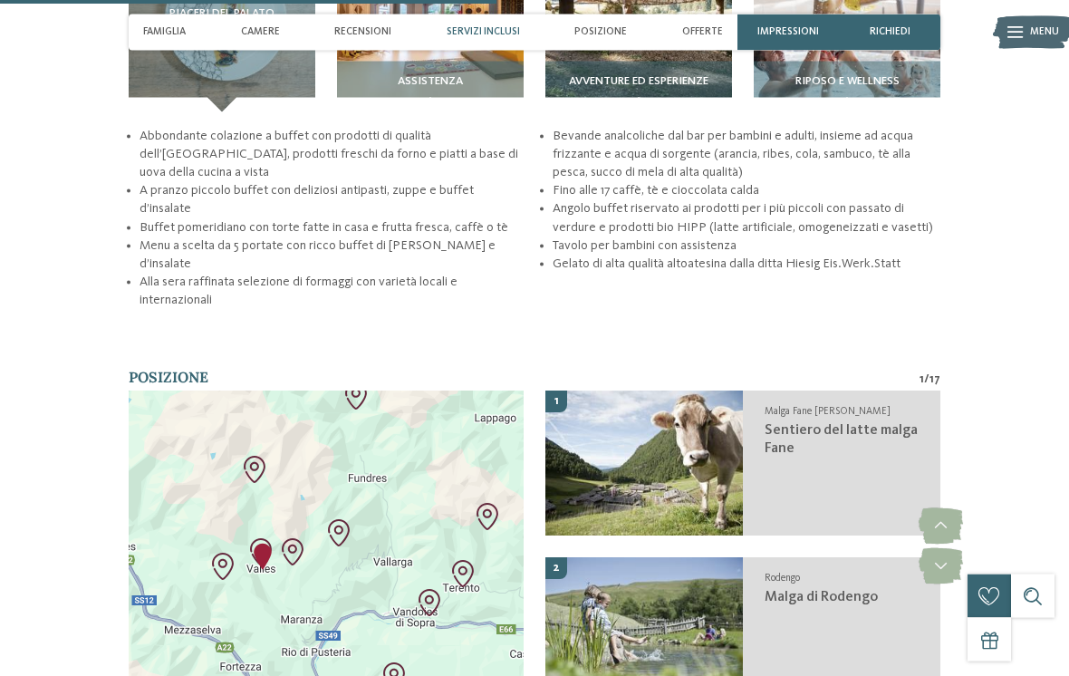
scroll to position [2409, 0]
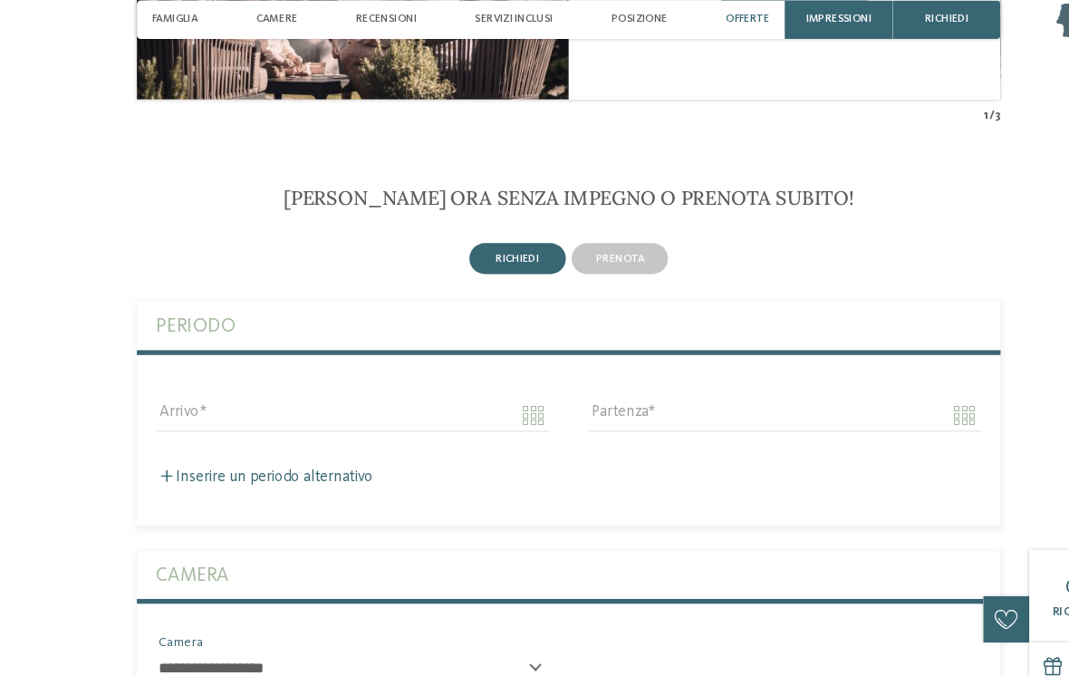
scroll to position [4025, 0]
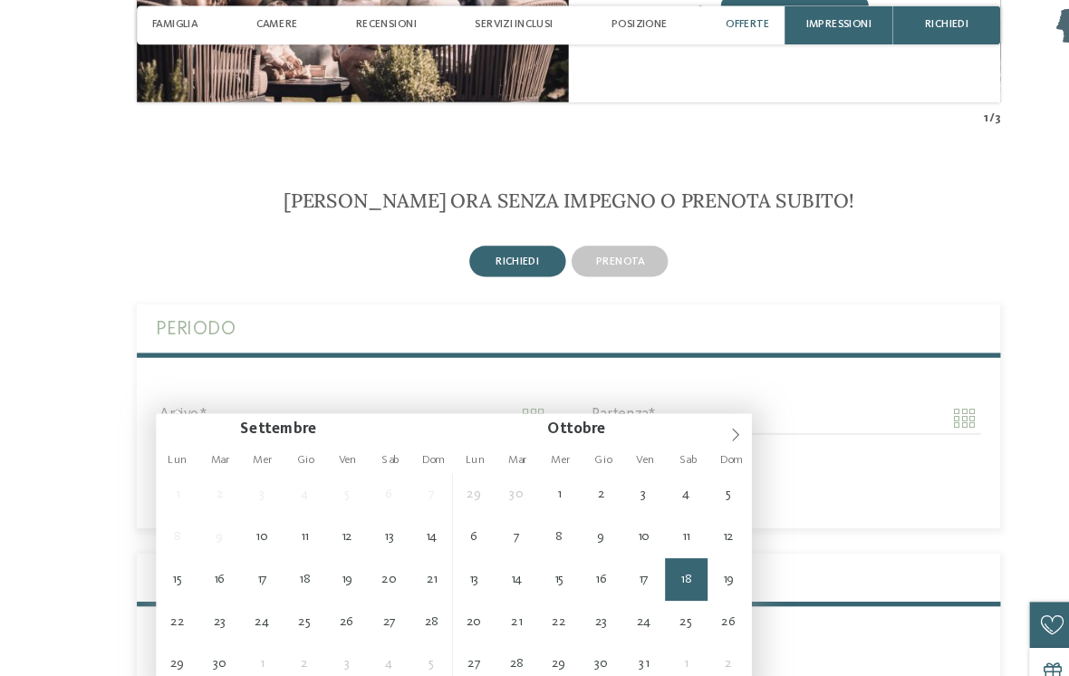
type input "**********"
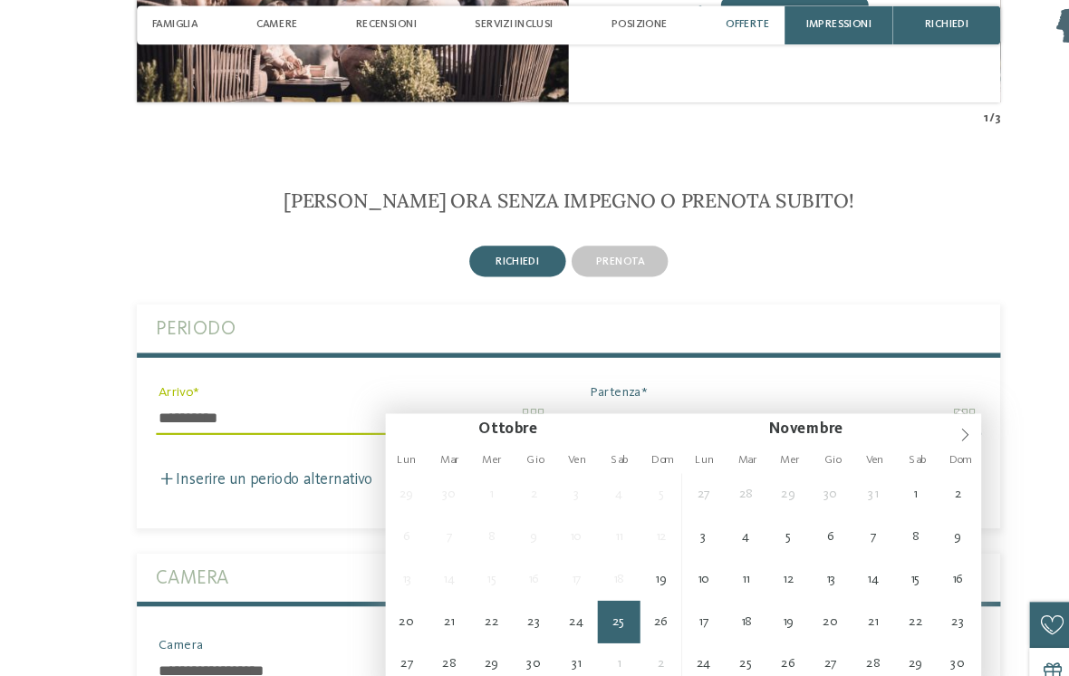
type input "**********"
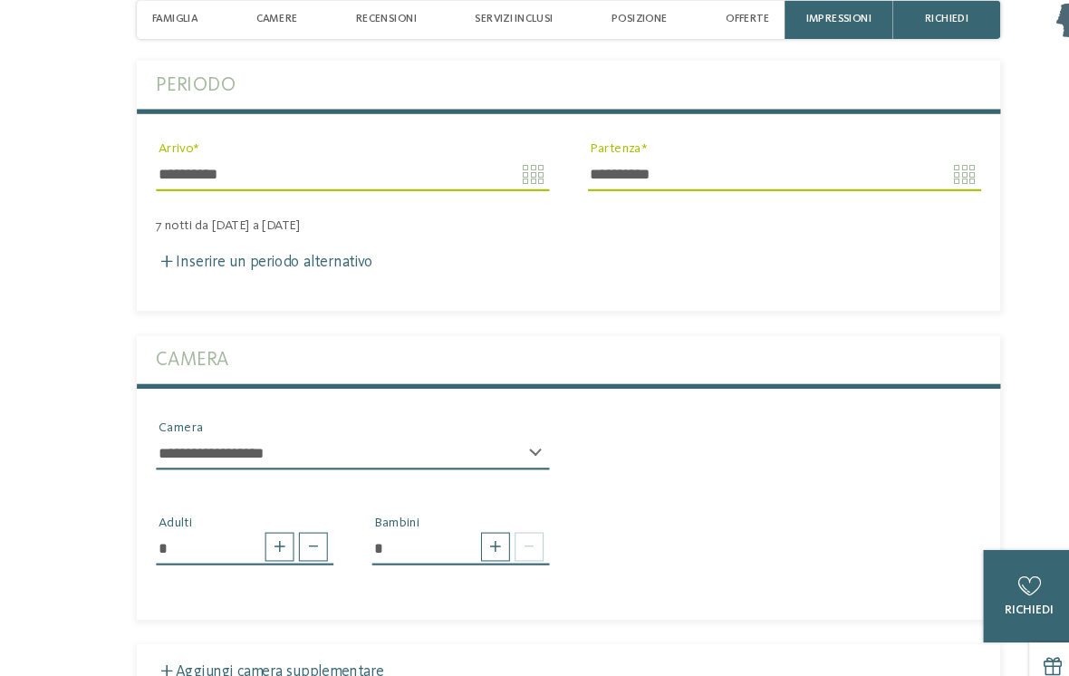
scroll to position [4249, 0]
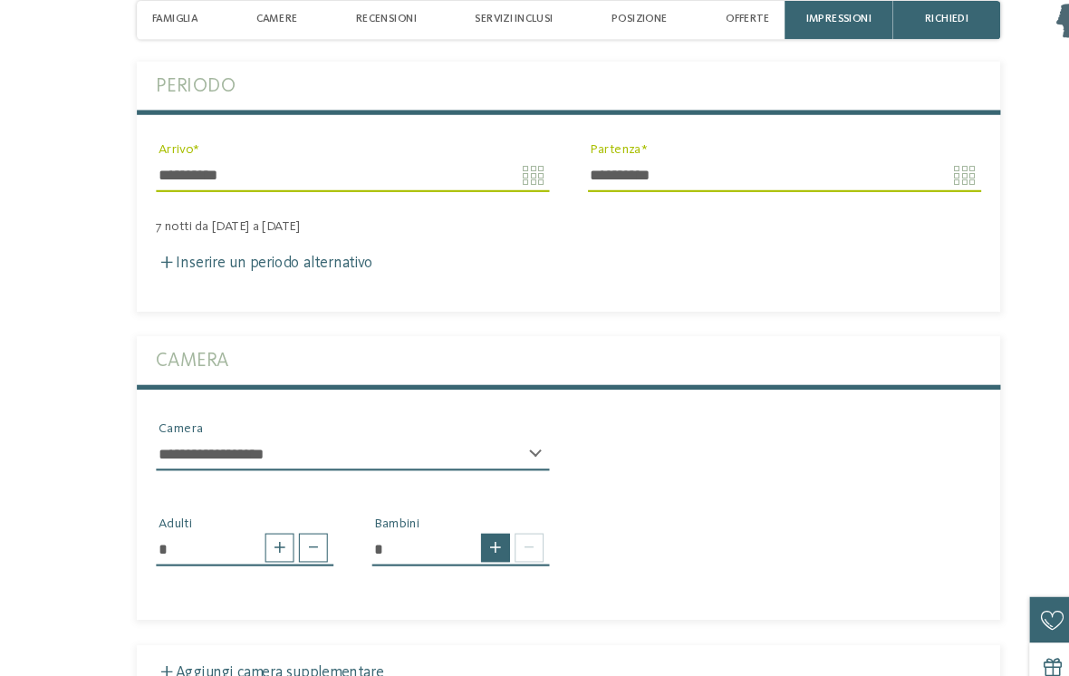
click at [464, 515] on span at bounding box center [465, 528] width 27 height 27
click at [465, 515] on span at bounding box center [465, 528] width 27 height 27
type input "*"
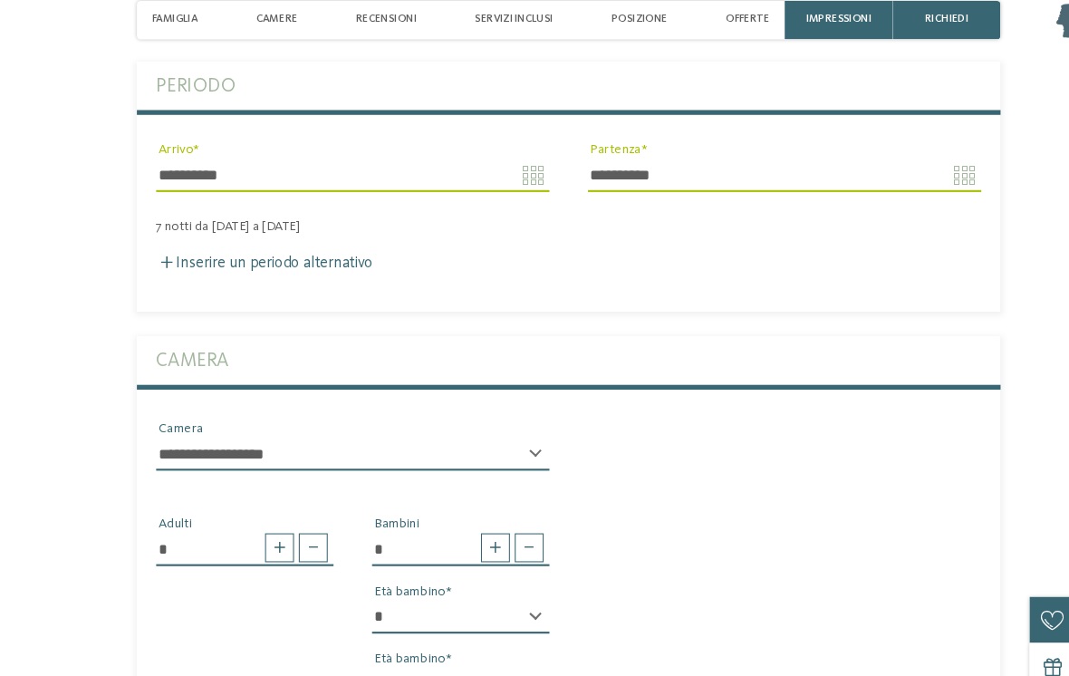
click at [512, 578] on select "* * * * * * * * * * * ** ** ** ** ** ** ** **" at bounding box center [433, 593] width 167 height 31
select select "*"
click at [505, 642] on select "* * * * * * * * * * * ** ** ** ** ** ** ** **" at bounding box center [433, 657] width 167 height 31
select select "*"
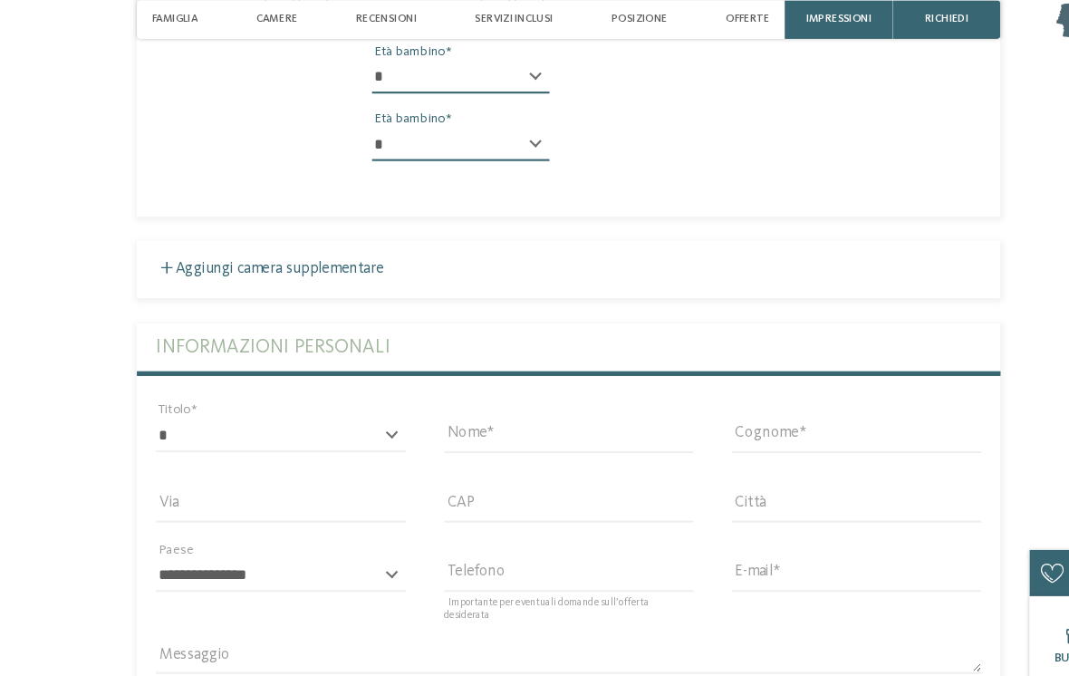
scroll to position [4757, 0]
click at [363, 408] on select "* ****** ******* ******** ******" at bounding box center [264, 423] width 235 height 31
select select "*"
click at [541, 408] on input "Nome" at bounding box center [535, 423] width 235 height 31
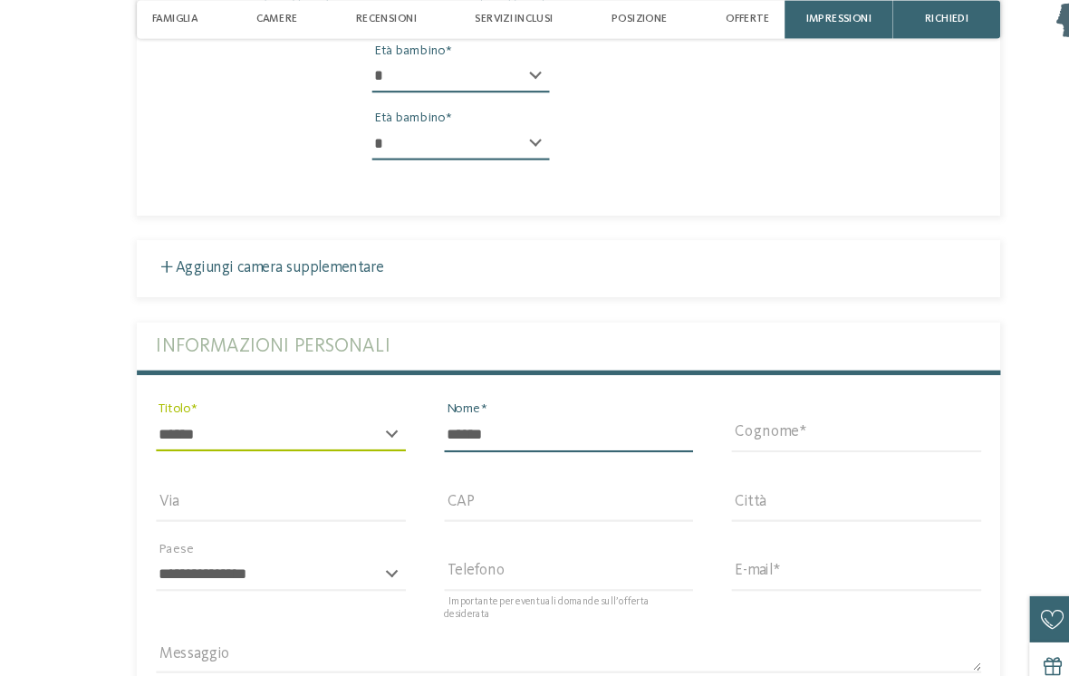
type input "******"
click at [796, 408] on input "Cognome" at bounding box center [805, 423] width 235 height 31
type input "*******"
click at [805, 539] on input "E-mail" at bounding box center [805, 554] width 235 height 31
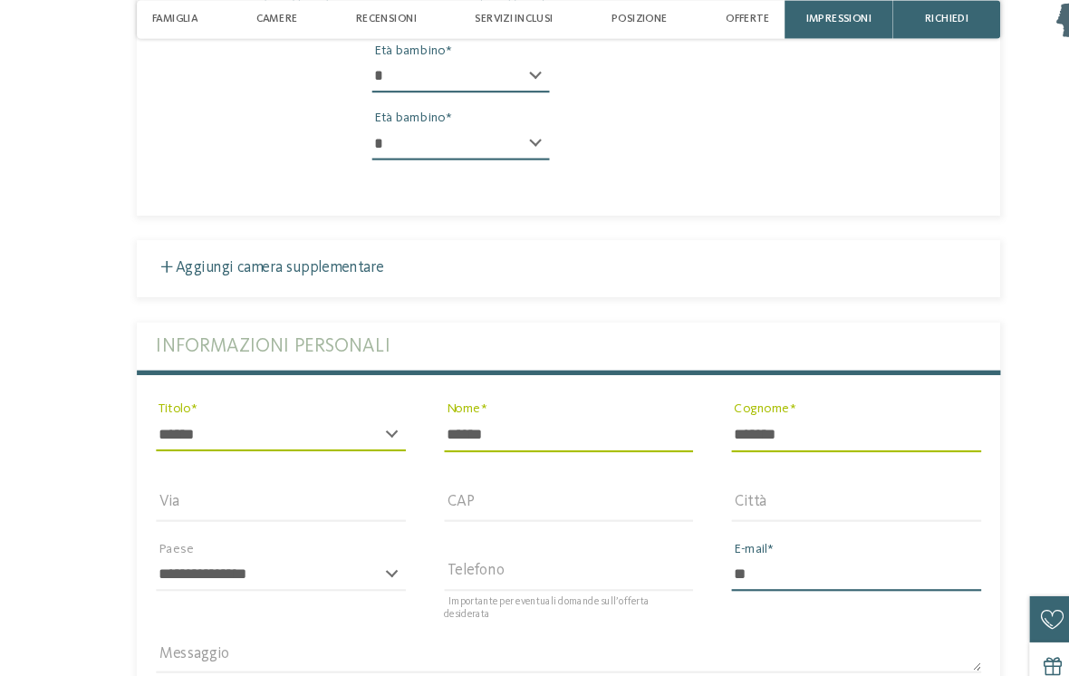
type input "*"
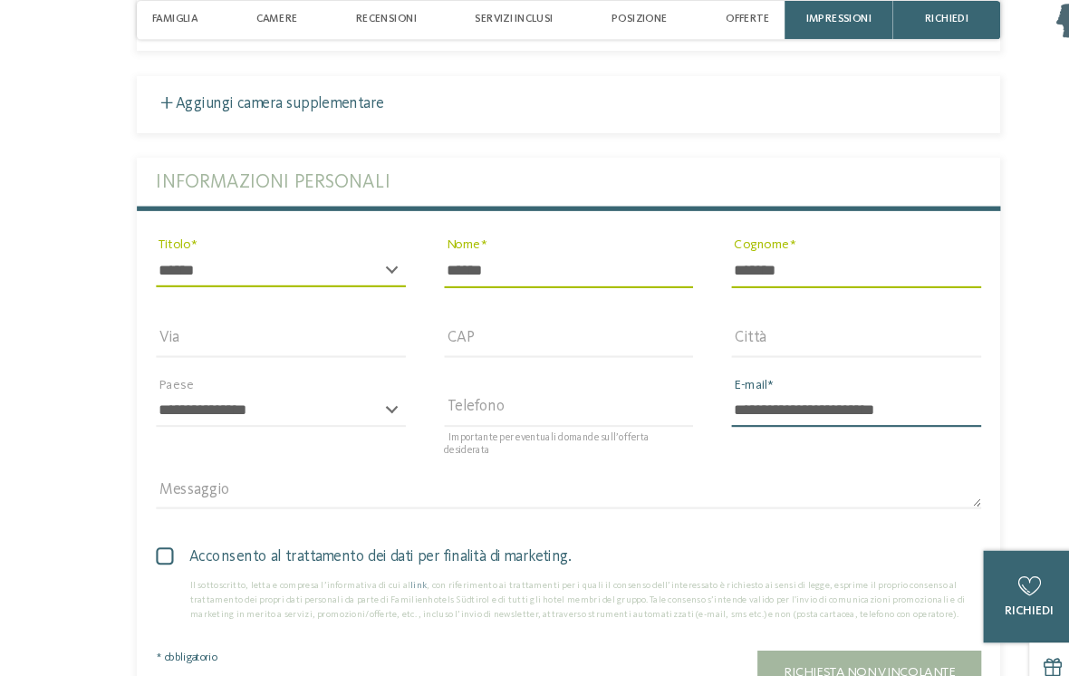
scroll to position [4923, 0]
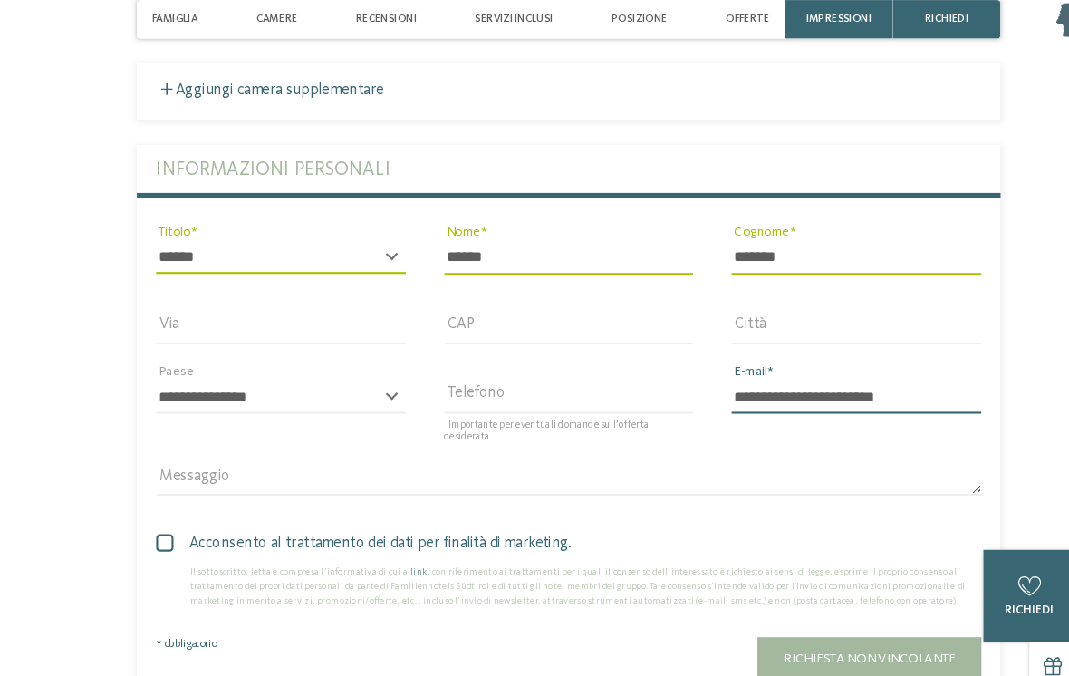
type input "**********"
click at [164, 515] on span "Acconsento al trattamento dei dati per finalità di marketing." at bounding box center [541, 526] width 762 height 22
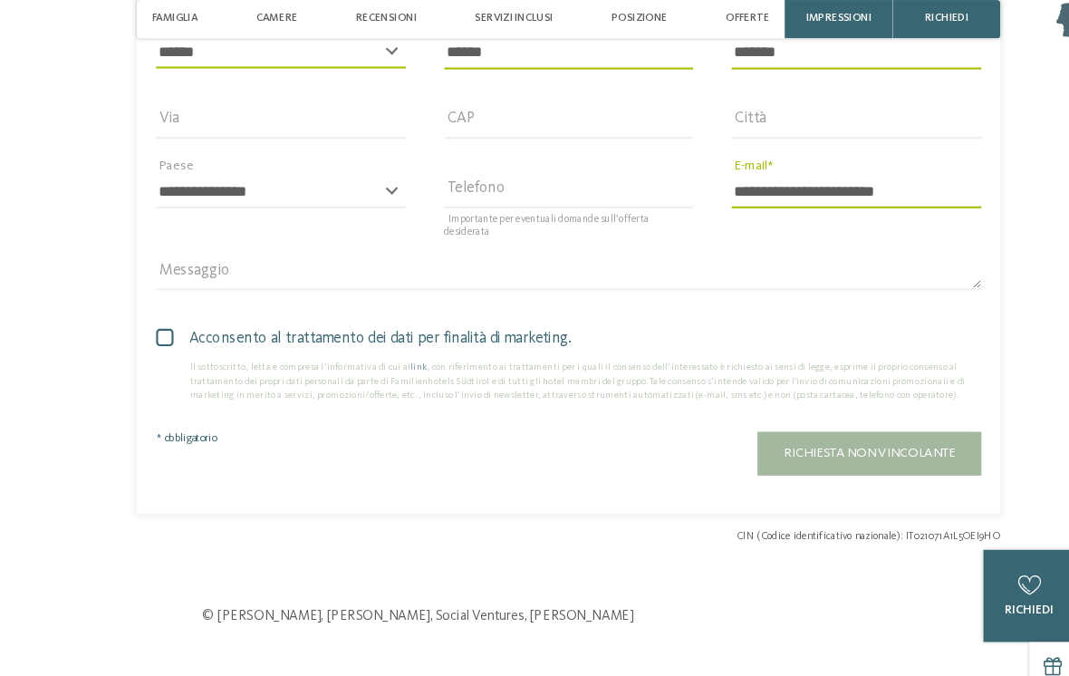
scroll to position [5118, 0]
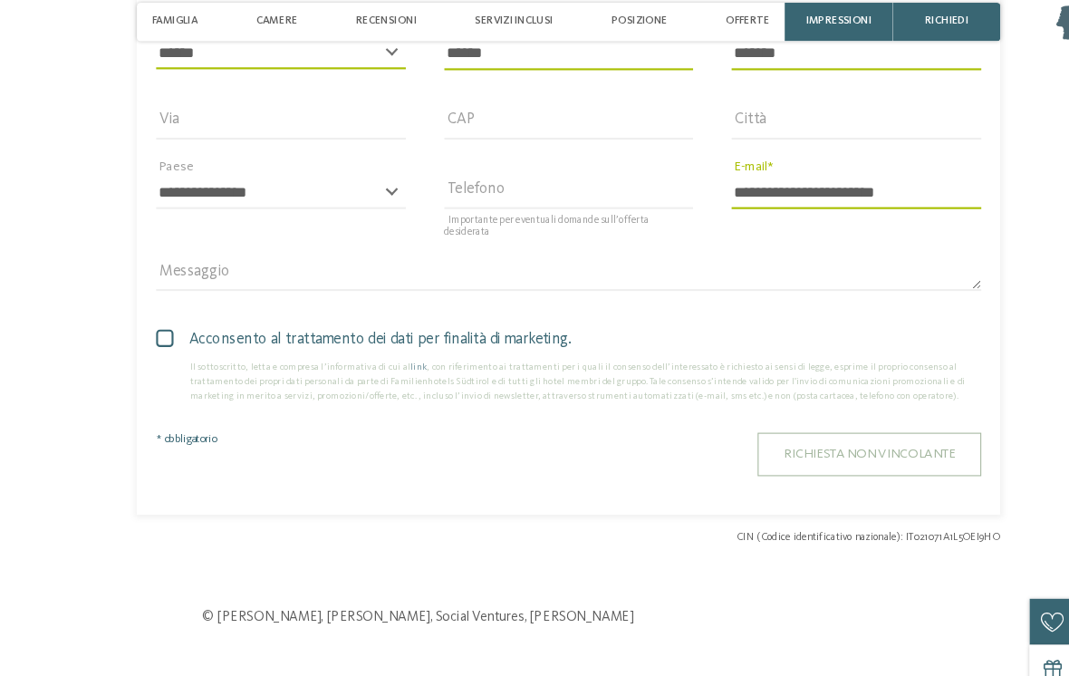
click at [755, 432] on span "Richiesta non vincolante" at bounding box center [817, 438] width 161 height 13
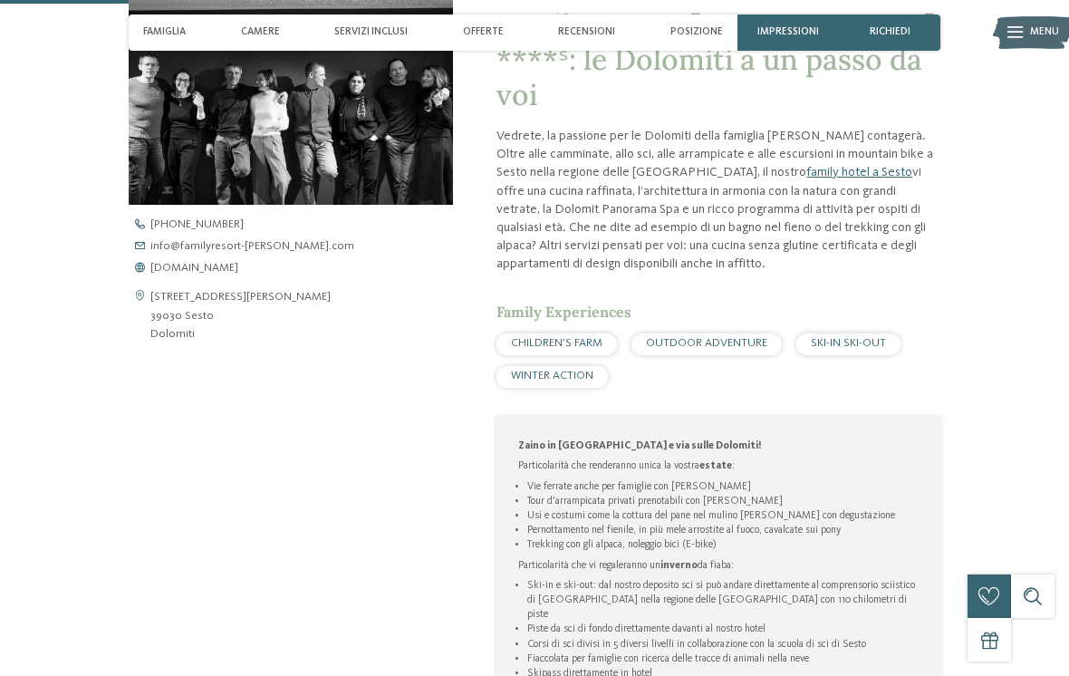
scroll to position [527, 0]
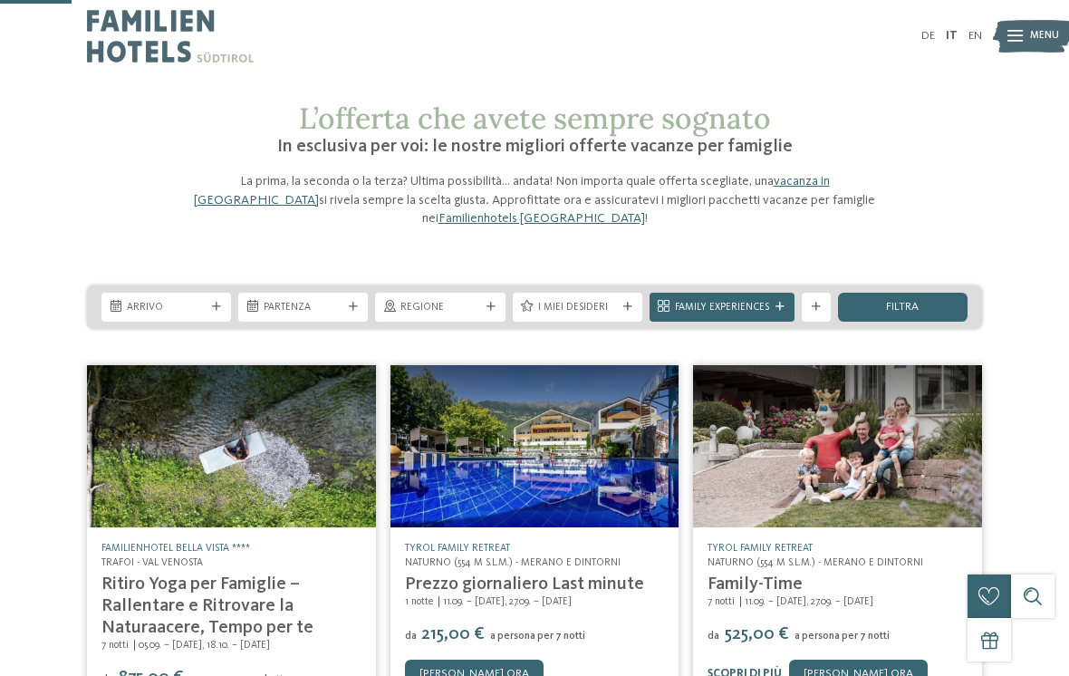
scroll to position [86, 0]
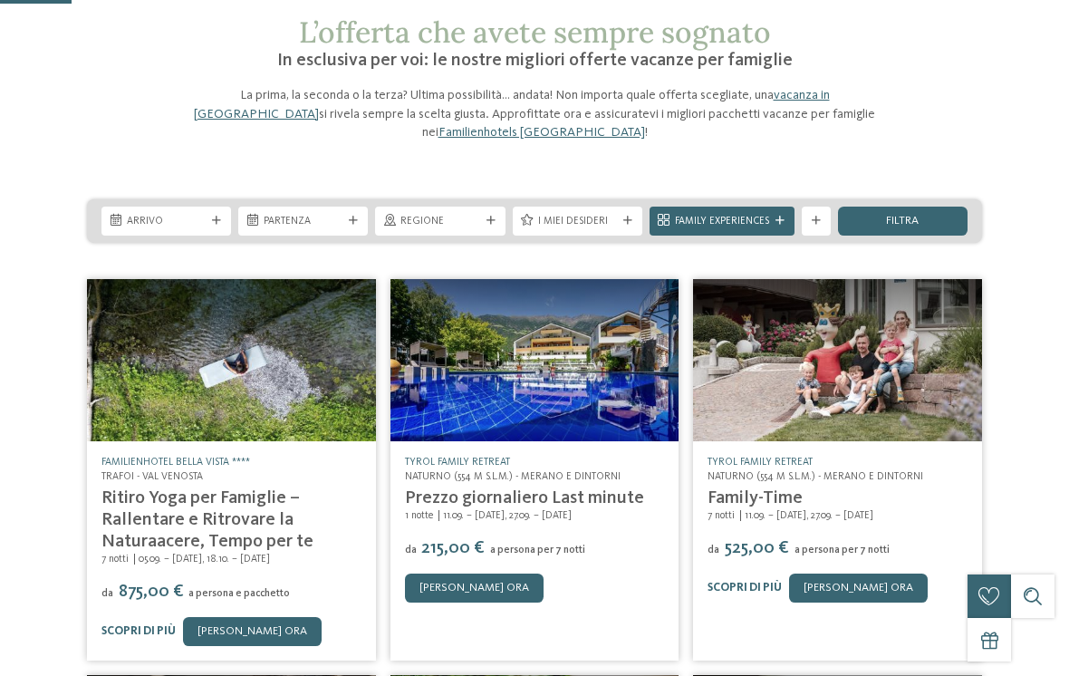
click at [271, 537] on link "Ritiro Yoga per Famiglie – Rallentare e Ritrovare la Naturaacere, Tempo per te" at bounding box center [207, 520] width 212 height 62
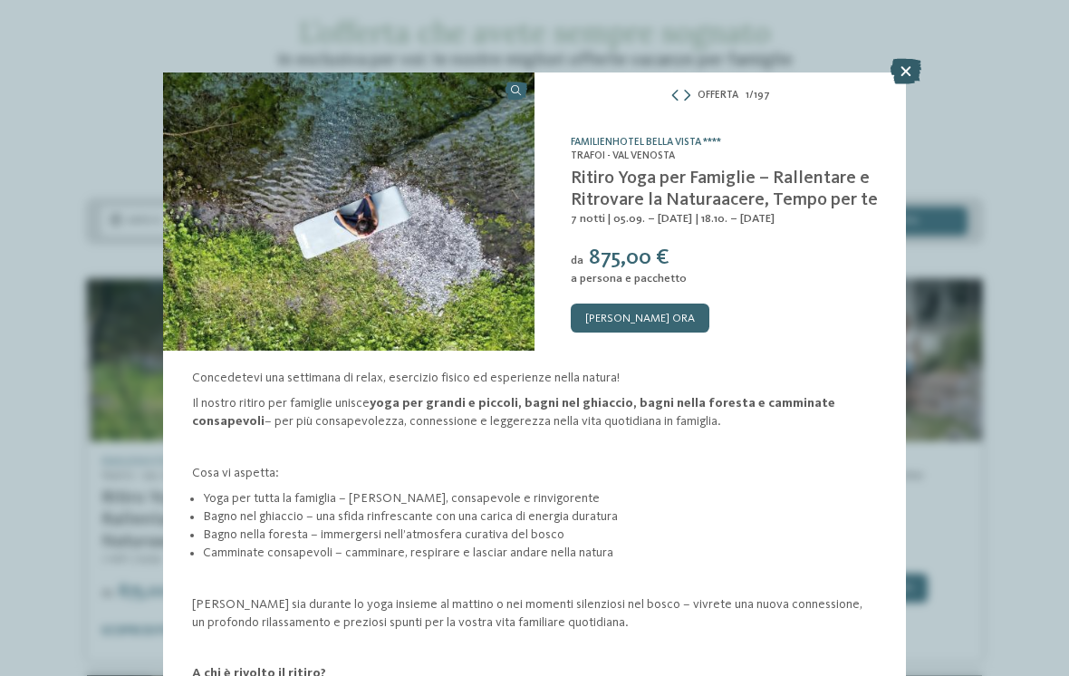
click at [901, 67] on icon at bounding box center [906, 71] width 31 height 25
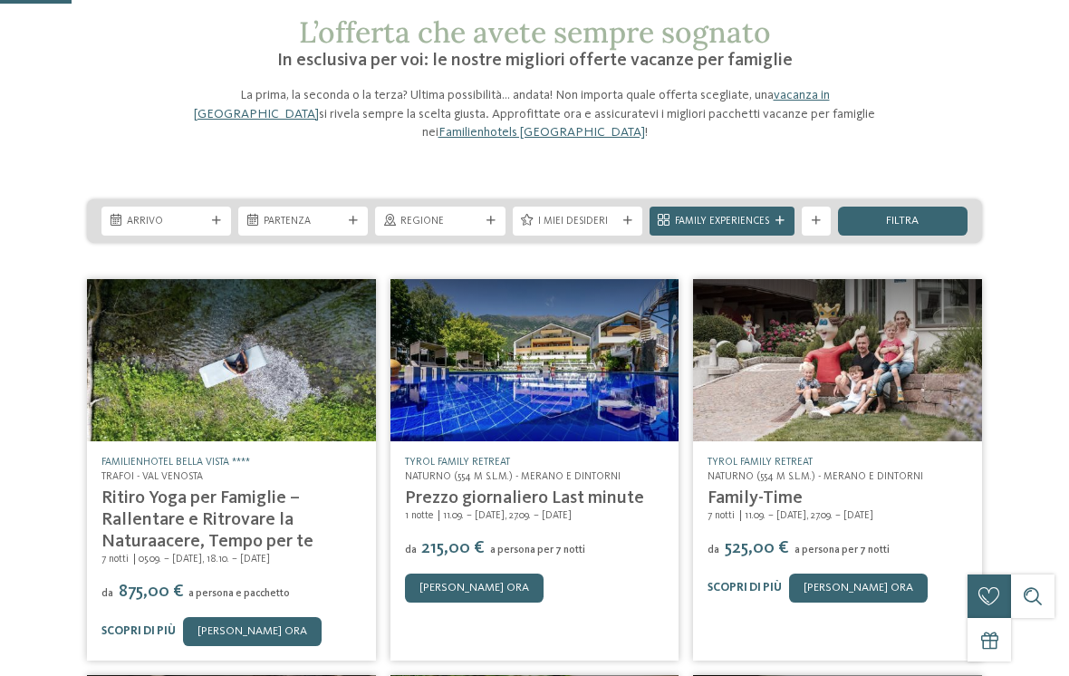
click at [864, 346] on img at bounding box center [837, 360] width 289 height 162
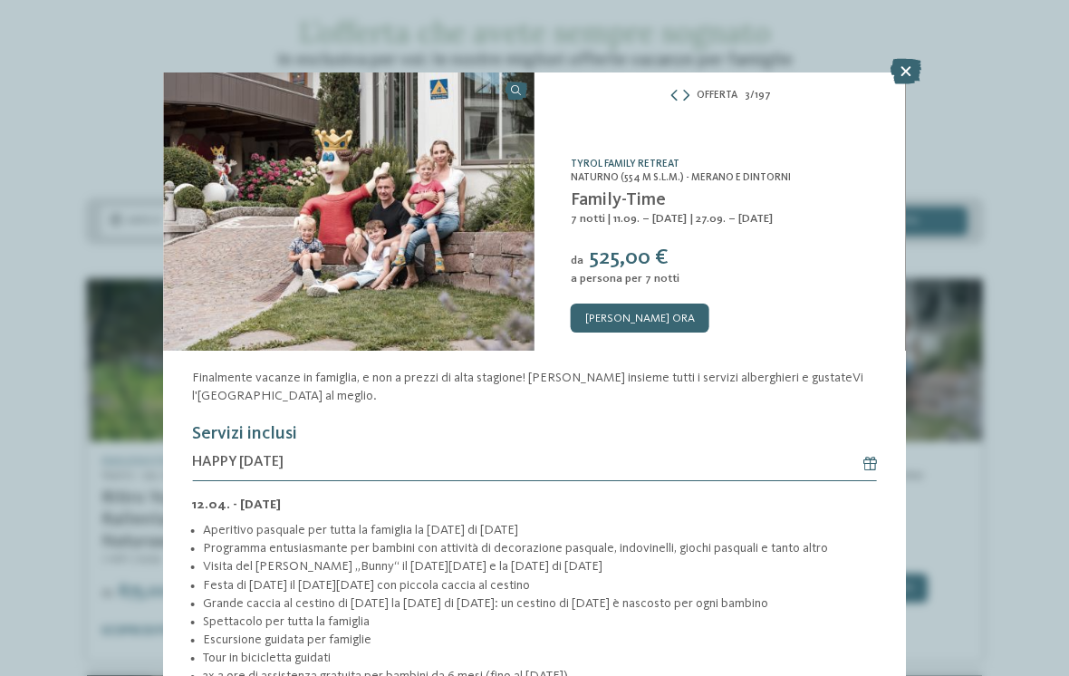
click at [658, 164] on link "TYROL family retreat" at bounding box center [625, 164] width 109 height 11
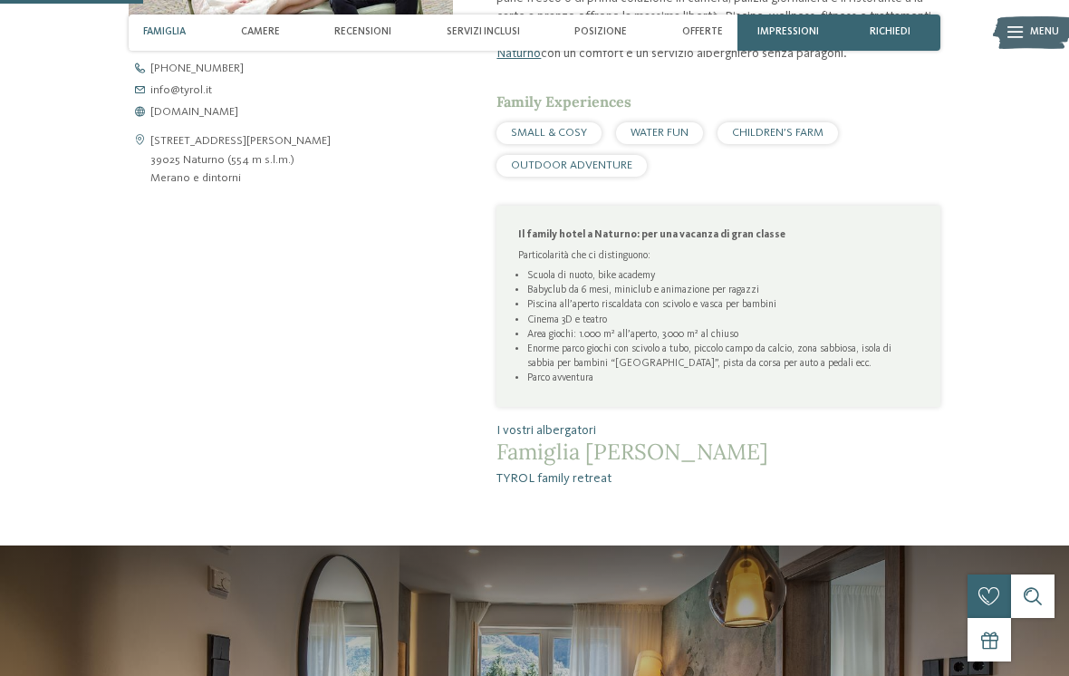
scroll to position [528, 0]
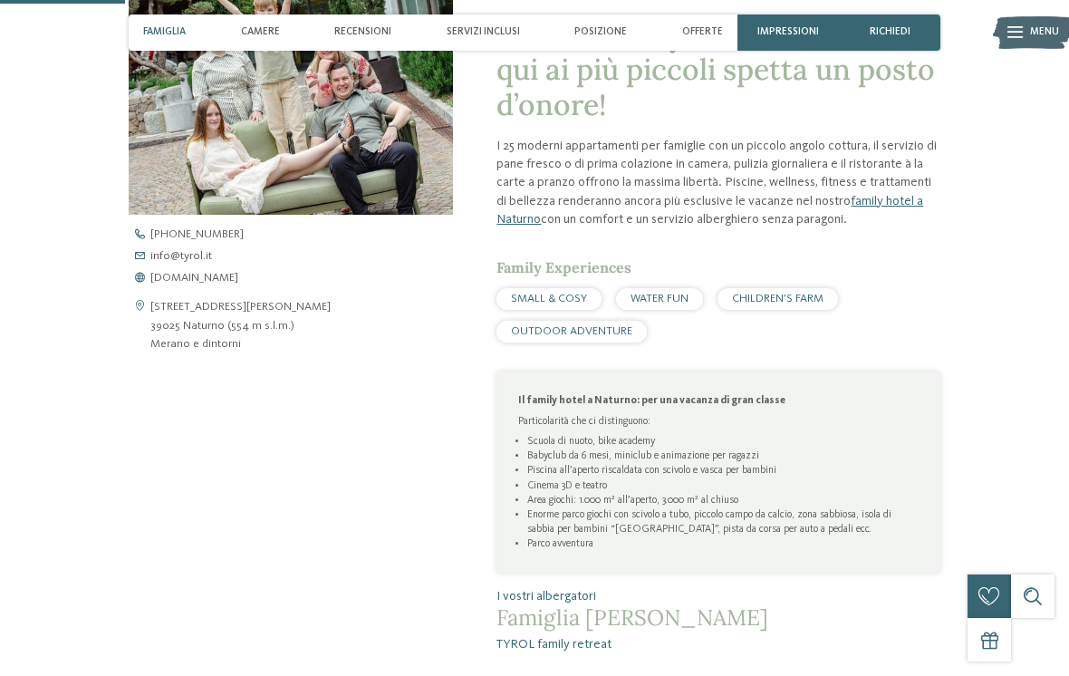
click at [669, 302] on span "WATER FUN" at bounding box center [660, 299] width 58 height 12
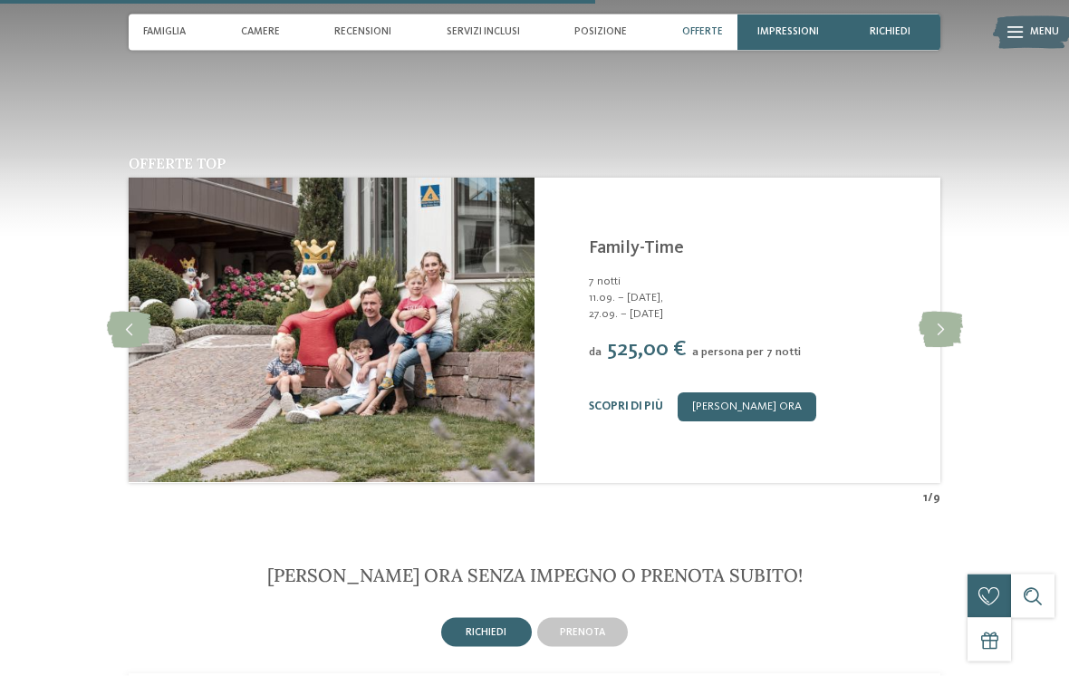
scroll to position [2506, 0]
click at [756, 392] on link "[PERSON_NAME] ora" at bounding box center [747, 406] width 139 height 29
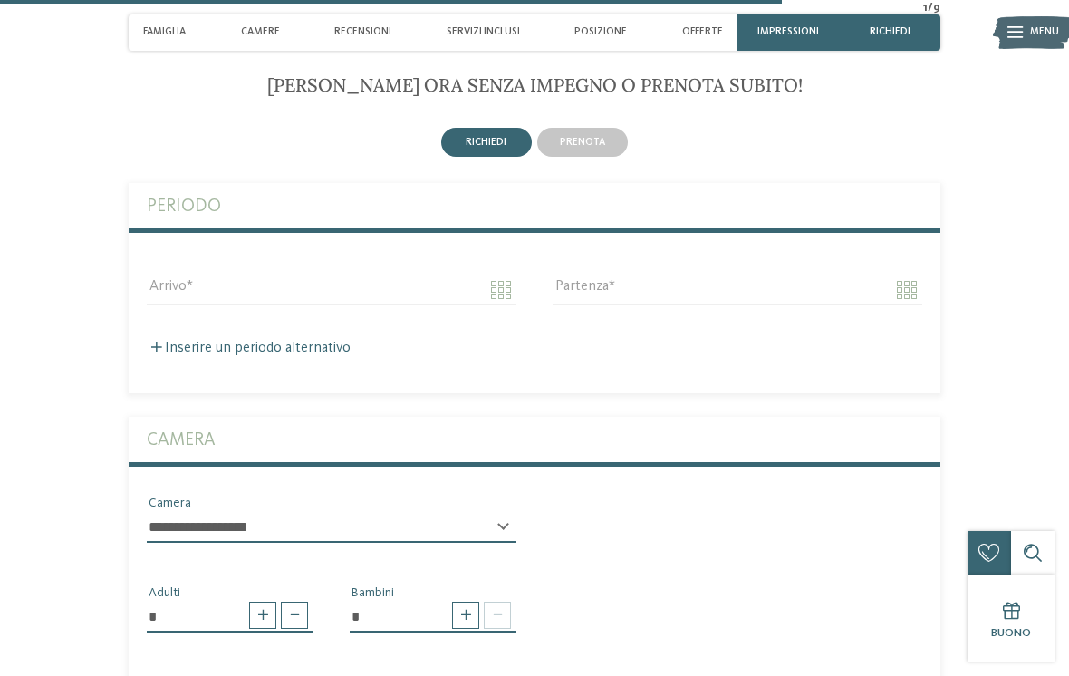
scroll to position [2995, 0]
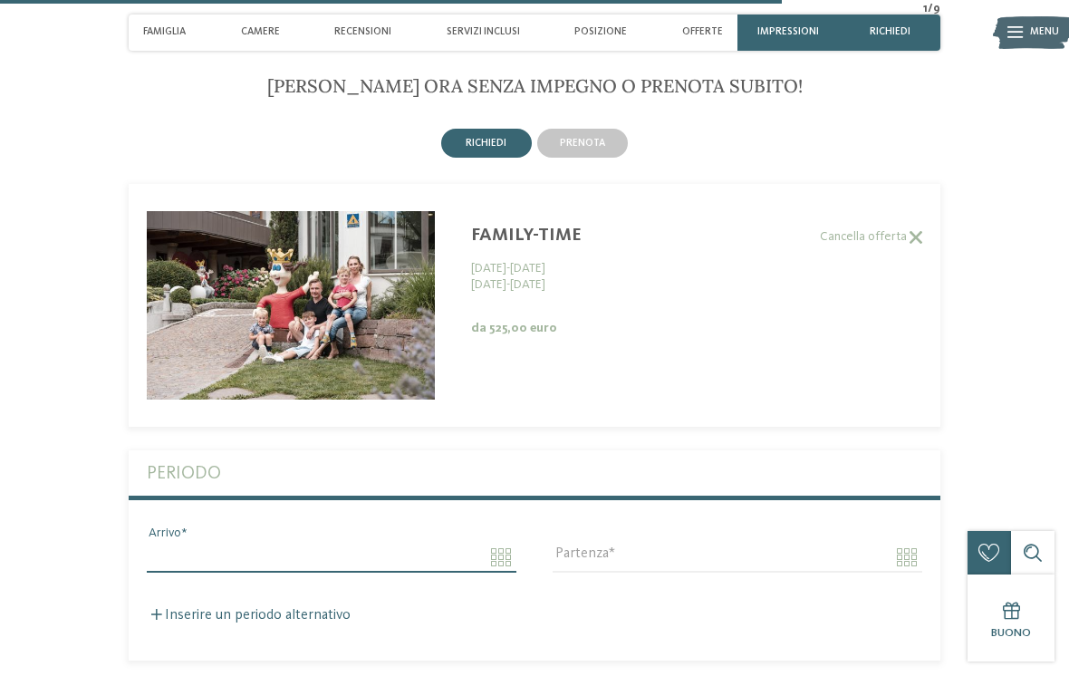
click at [490, 542] on input "Arrivo" at bounding box center [332, 557] width 370 height 31
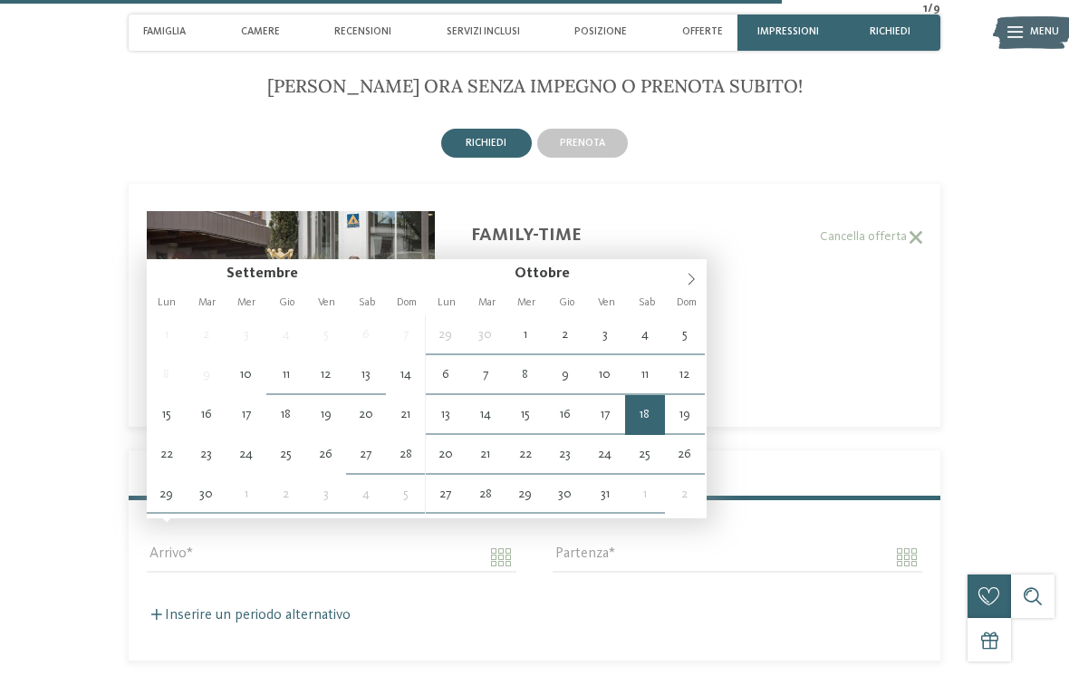
type input "**********"
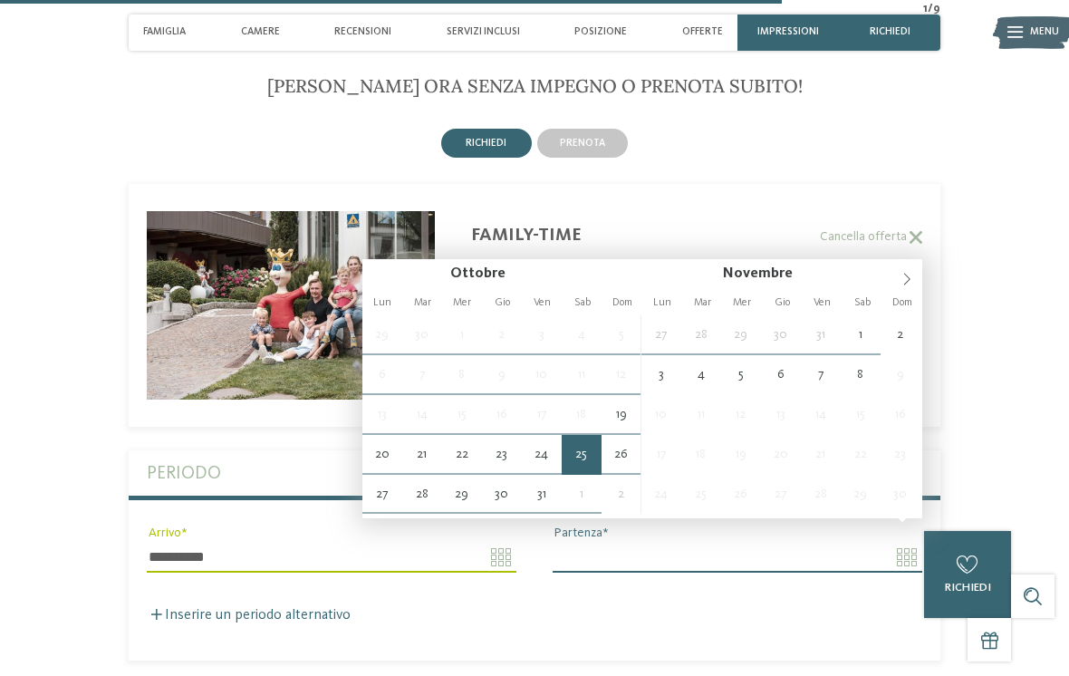
type input "**********"
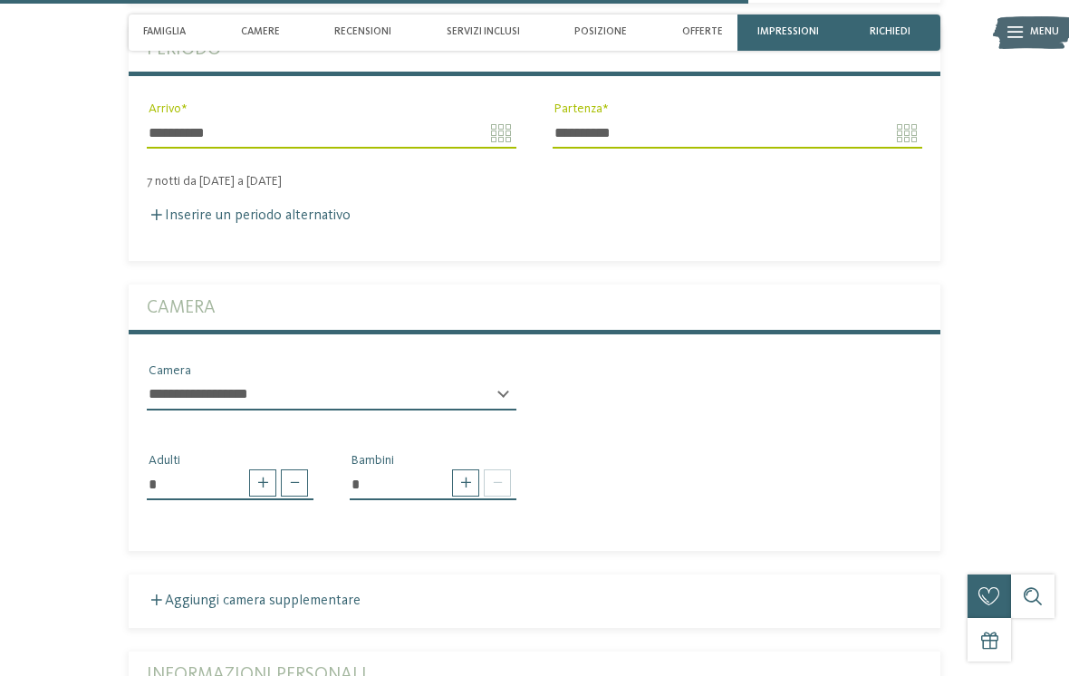
scroll to position [3484, 0]
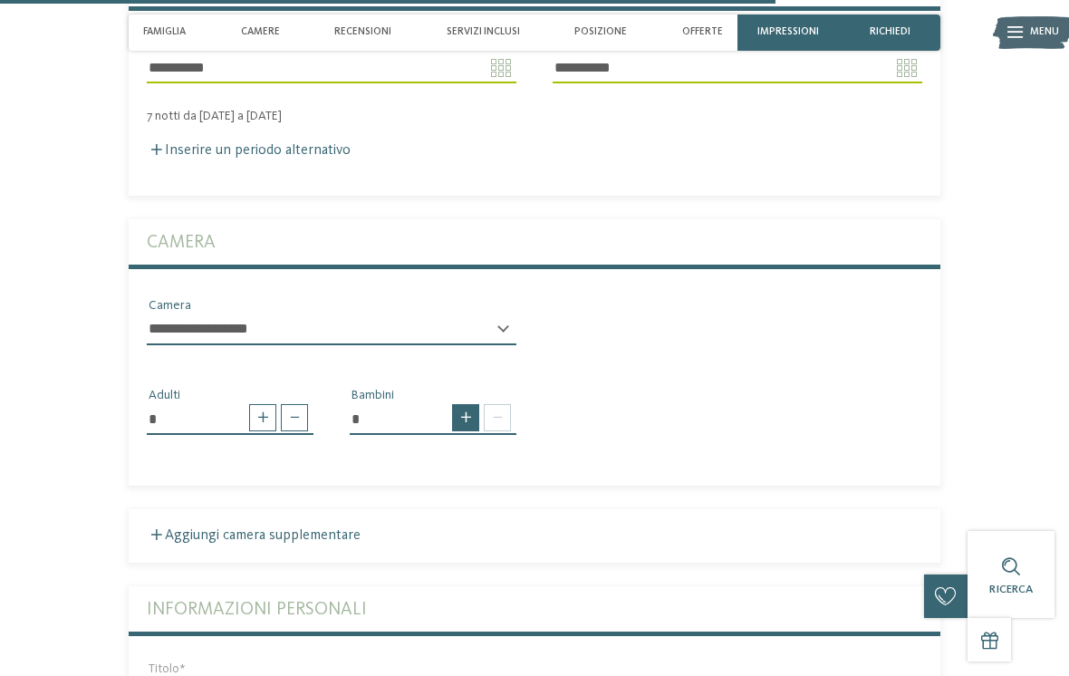
click at [464, 404] on span at bounding box center [465, 417] width 27 height 27
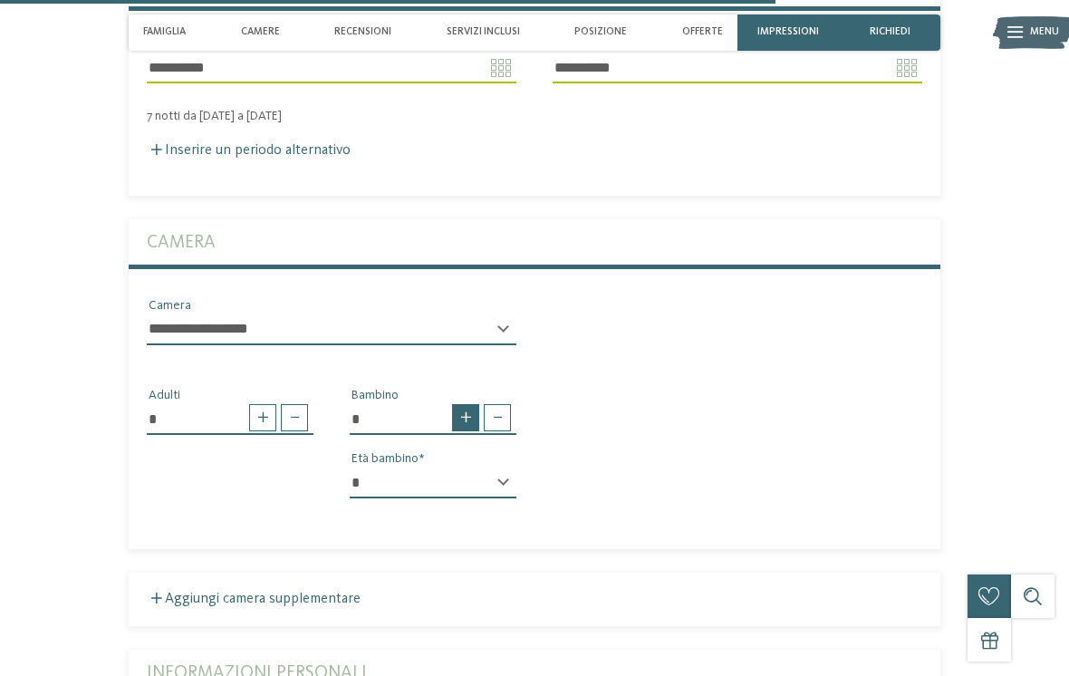
click at [468, 404] on span at bounding box center [465, 417] width 27 height 27
type input "*"
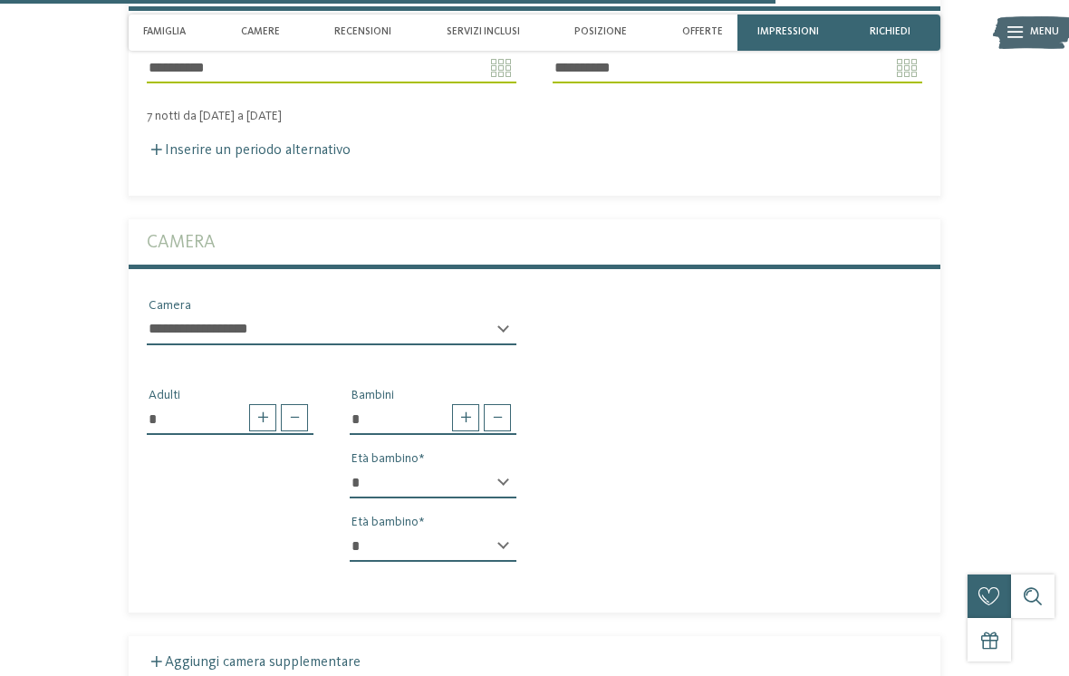
click at [507, 468] on select "* * * * * * * * * * * ** ** ** ** ** ** ** **" at bounding box center [433, 483] width 167 height 31
select select "*"
click at [501, 536] on select "* * * * * * * * * * * ** ** ** ** ** ** ** **" at bounding box center [433, 546] width 167 height 31
select select "*"
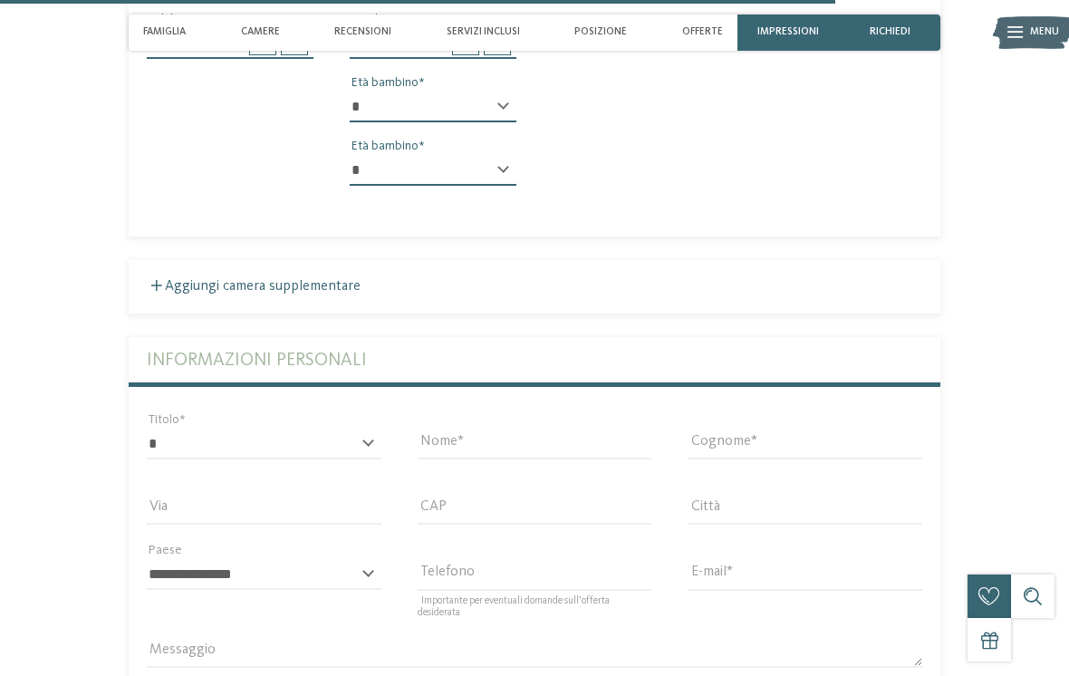
scroll to position [3861, 0]
click at [372, 428] on select "* ****** ******* ******** ******" at bounding box center [264, 443] width 235 height 31
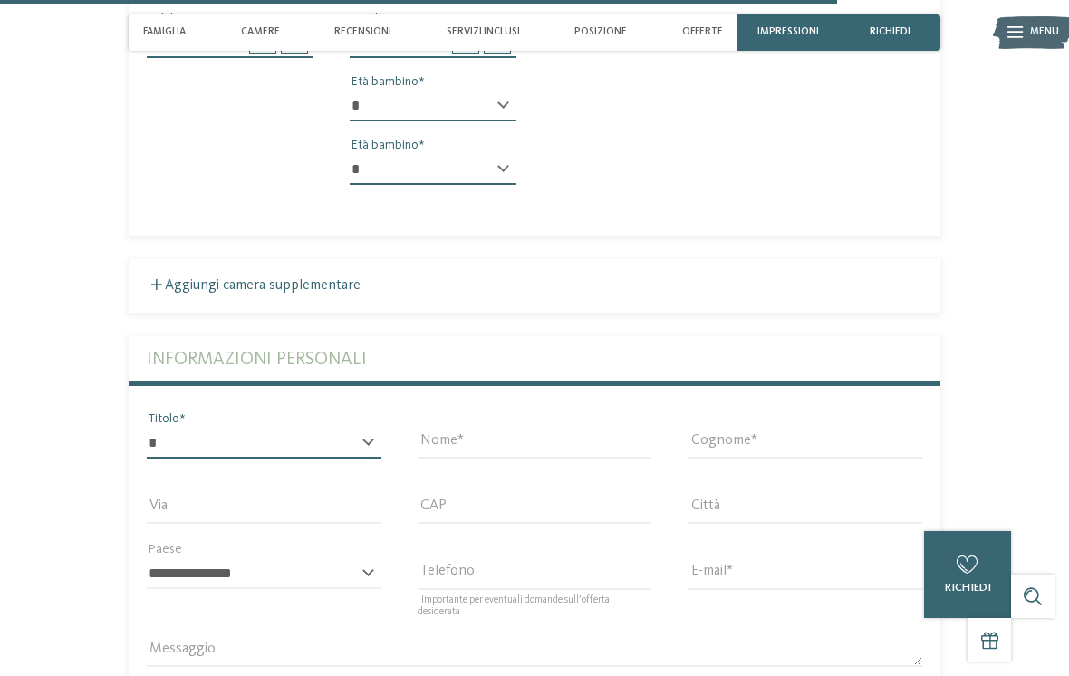
select select "*"
click at [608, 428] on input "Nome" at bounding box center [535, 443] width 235 height 31
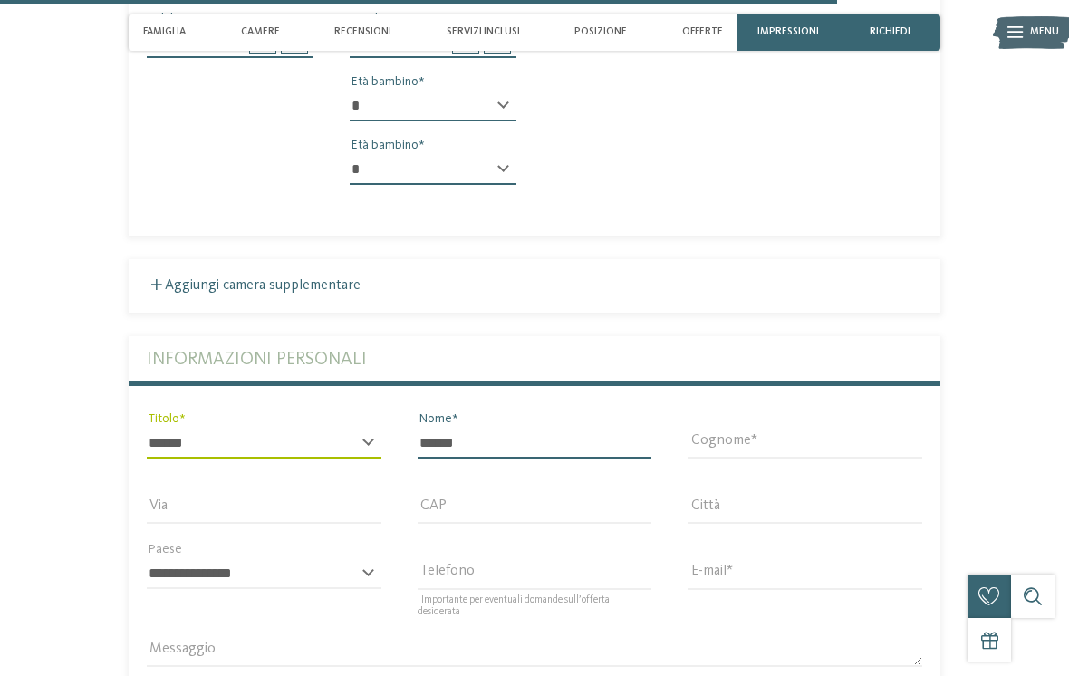
type input "******"
click at [854, 435] on input "Cognome" at bounding box center [805, 443] width 235 height 31
type input "*******"
click at [787, 558] on input "E-mail" at bounding box center [805, 573] width 235 height 31
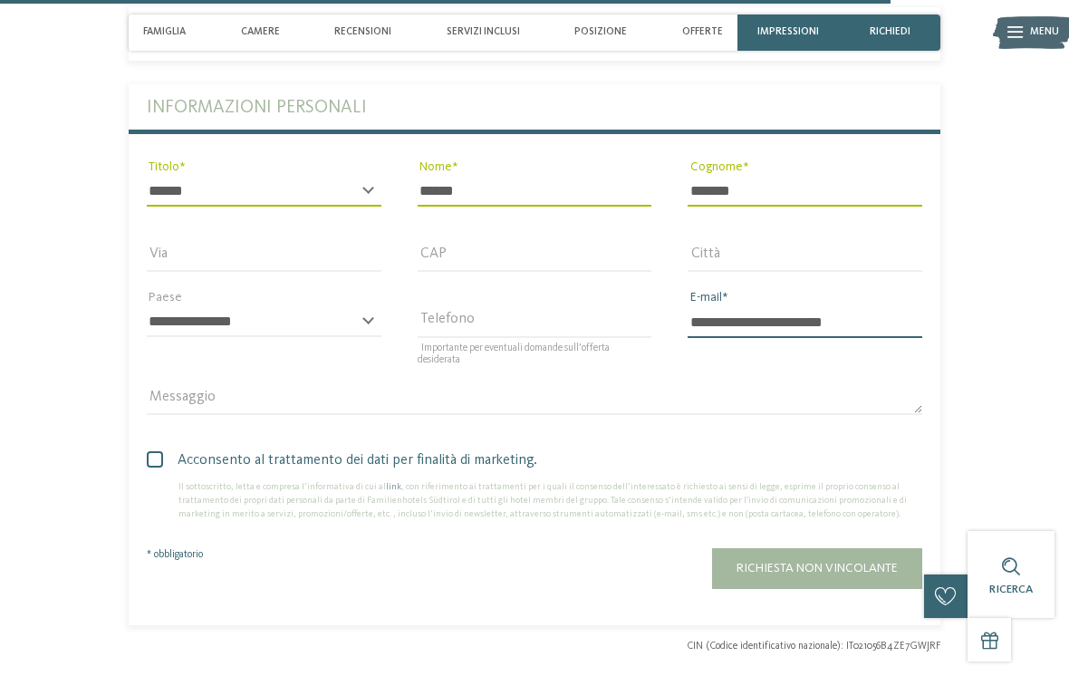
scroll to position [4114, 0]
type input "**********"
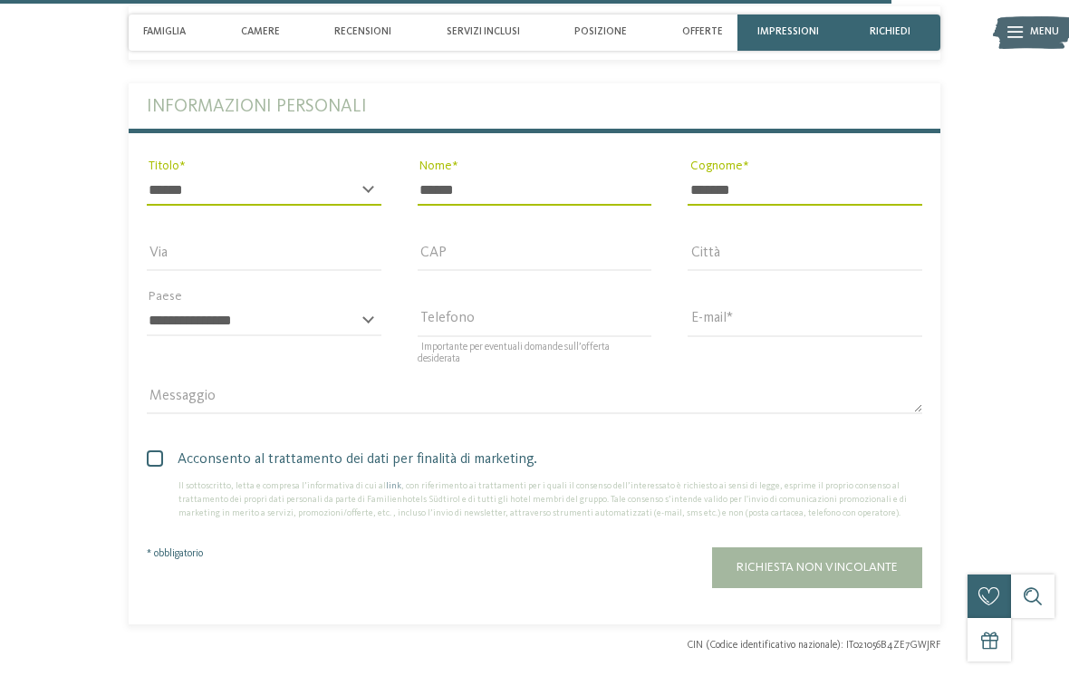
click at [159, 450] on span at bounding box center [155, 458] width 16 height 16
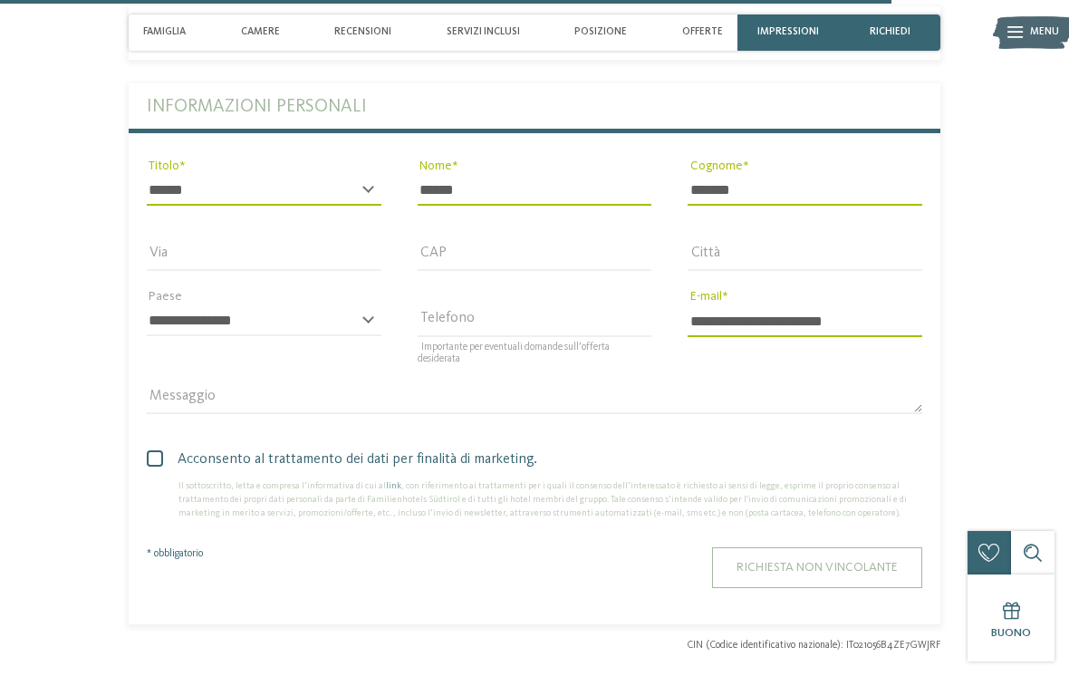
click at [851, 561] on span "Richiesta non vincolante" at bounding box center [817, 567] width 161 height 13
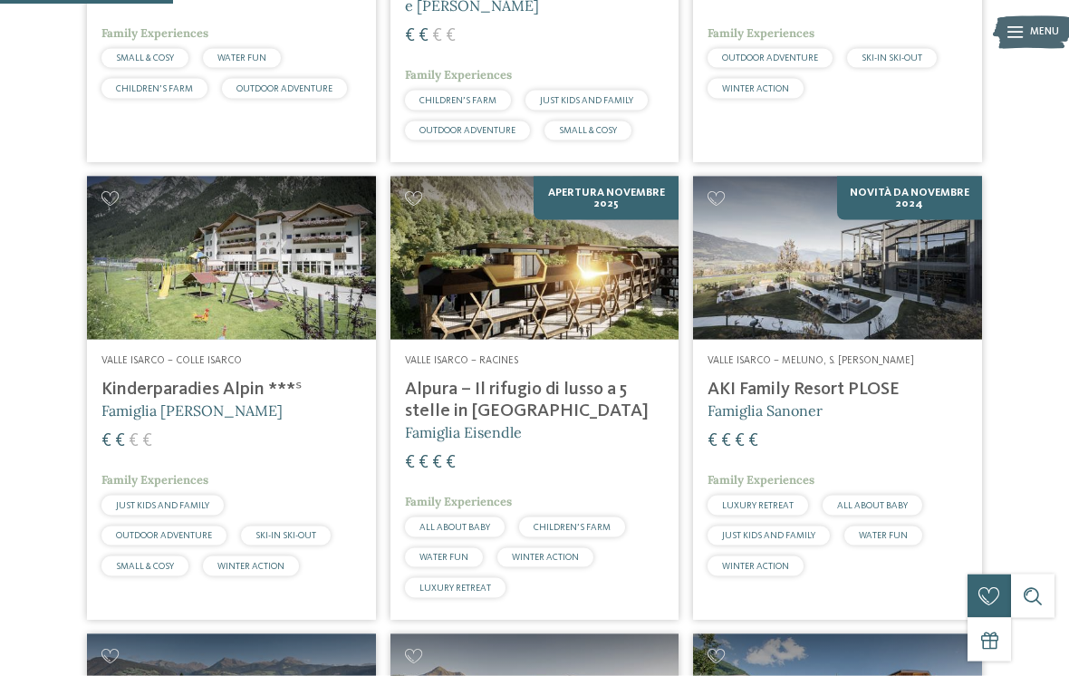
scroll to position [738, 0]
click at [224, 401] on span "Famiglia Außerhofer" at bounding box center [191, 410] width 181 height 18
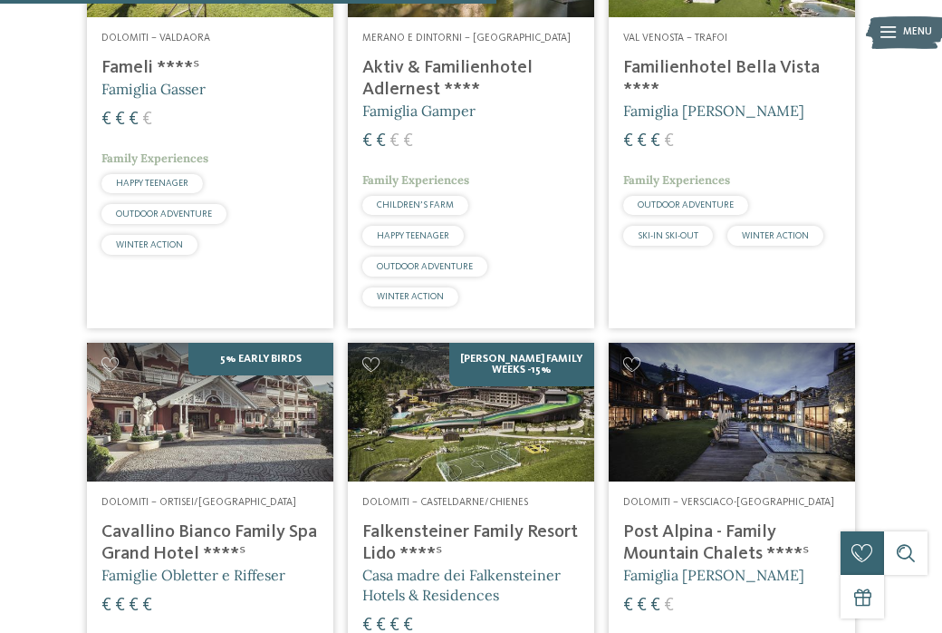
scroll to position [2474, 0]
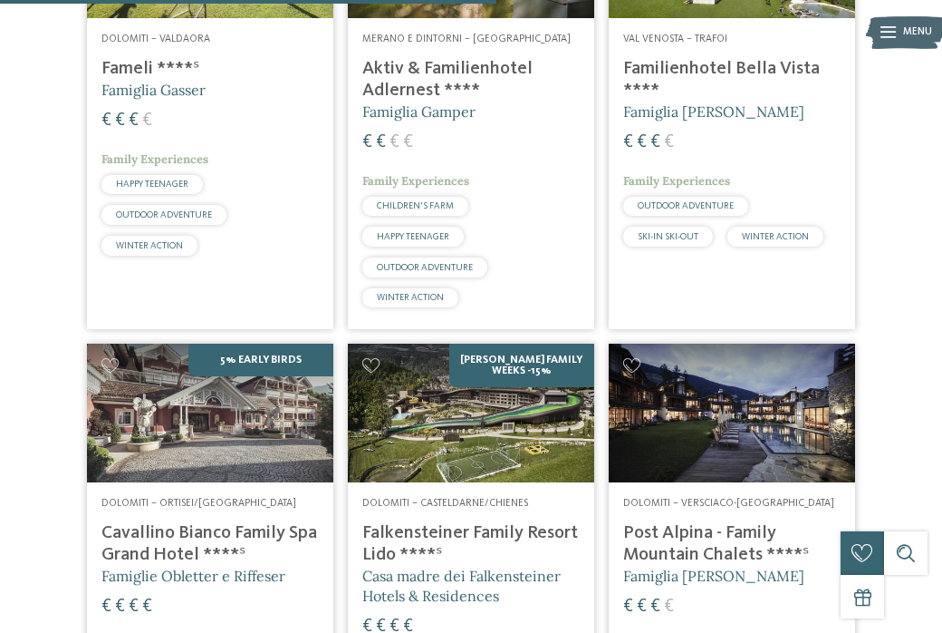
click at [758, 522] on h4 "Post Alpina - Family Mountain Chalets ****ˢ" at bounding box center [731, 543] width 217 height 43
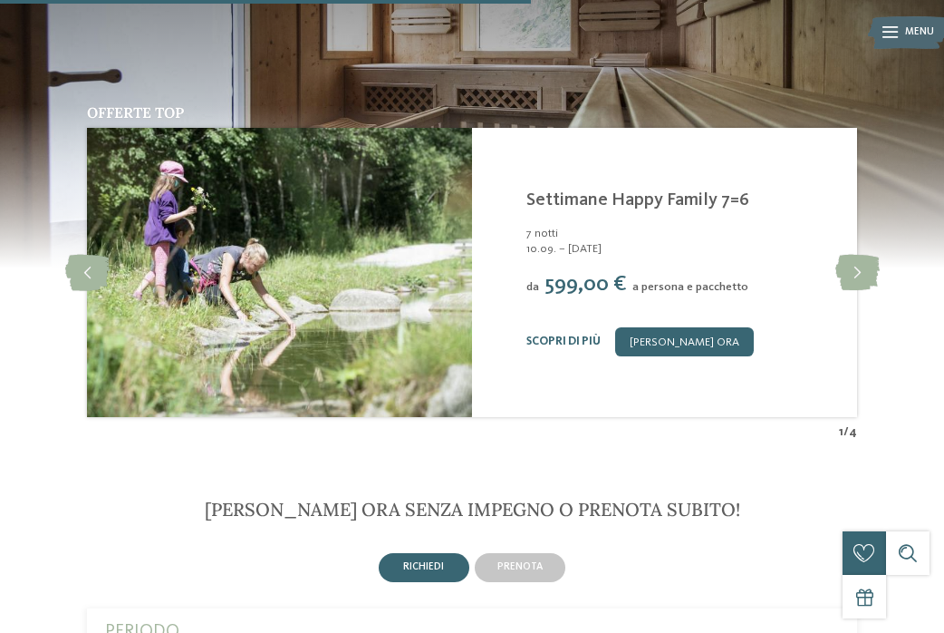
scroll to position [2472, 0]
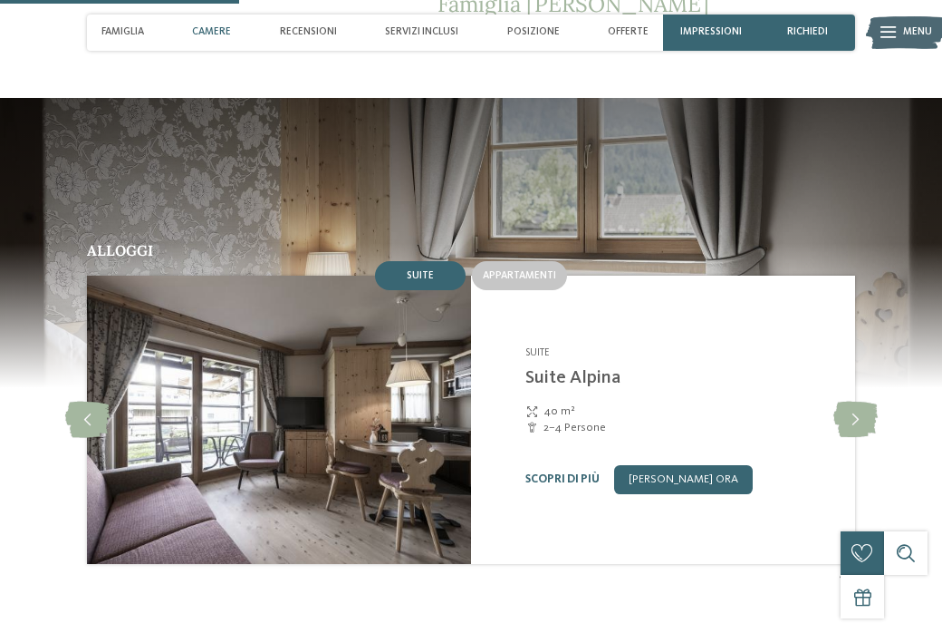
scroll to position [1315, 0]
